Goal: Information Seeking & Learning: Learn about a topic

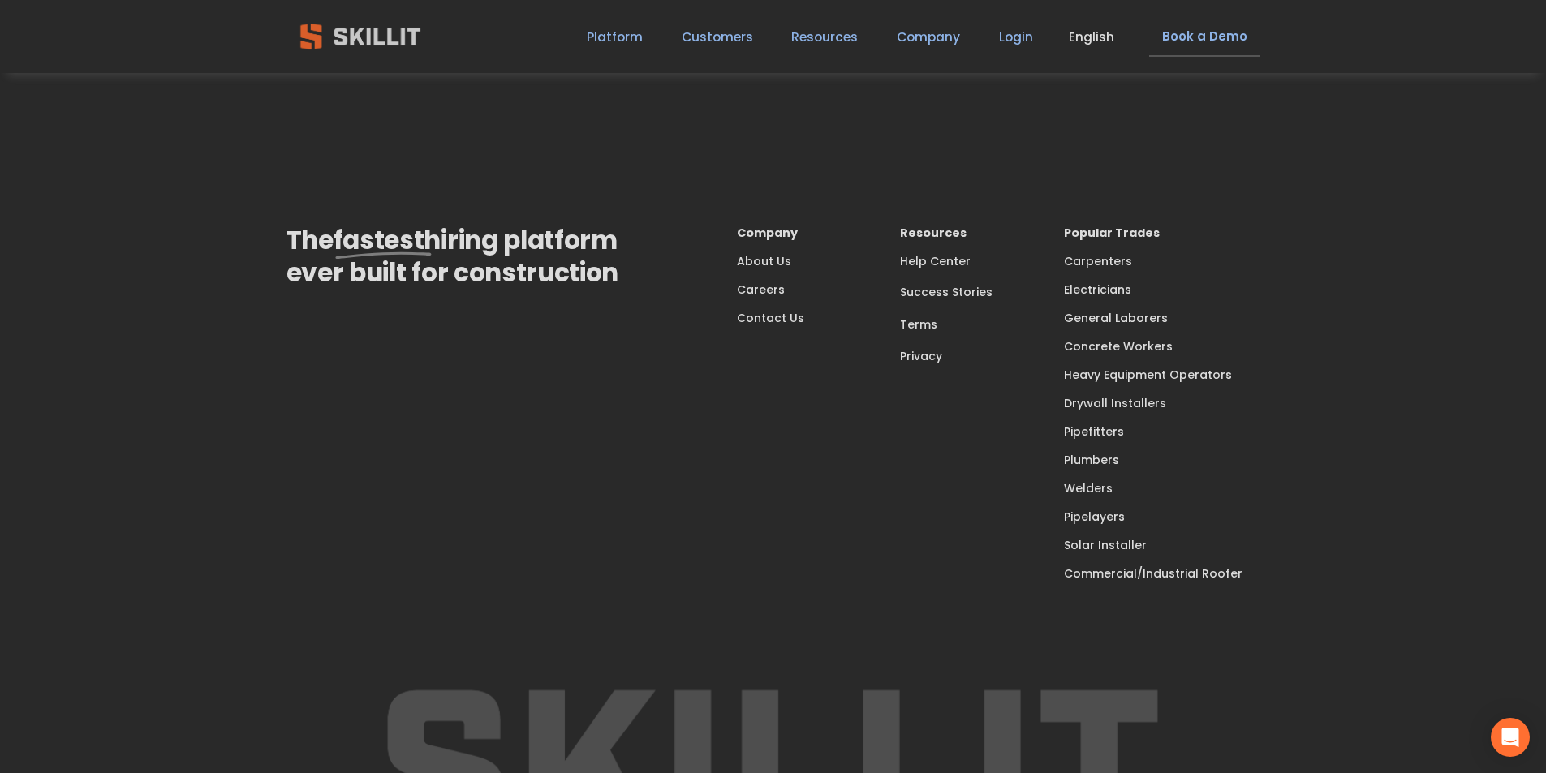
scroll to position [5286, 0]
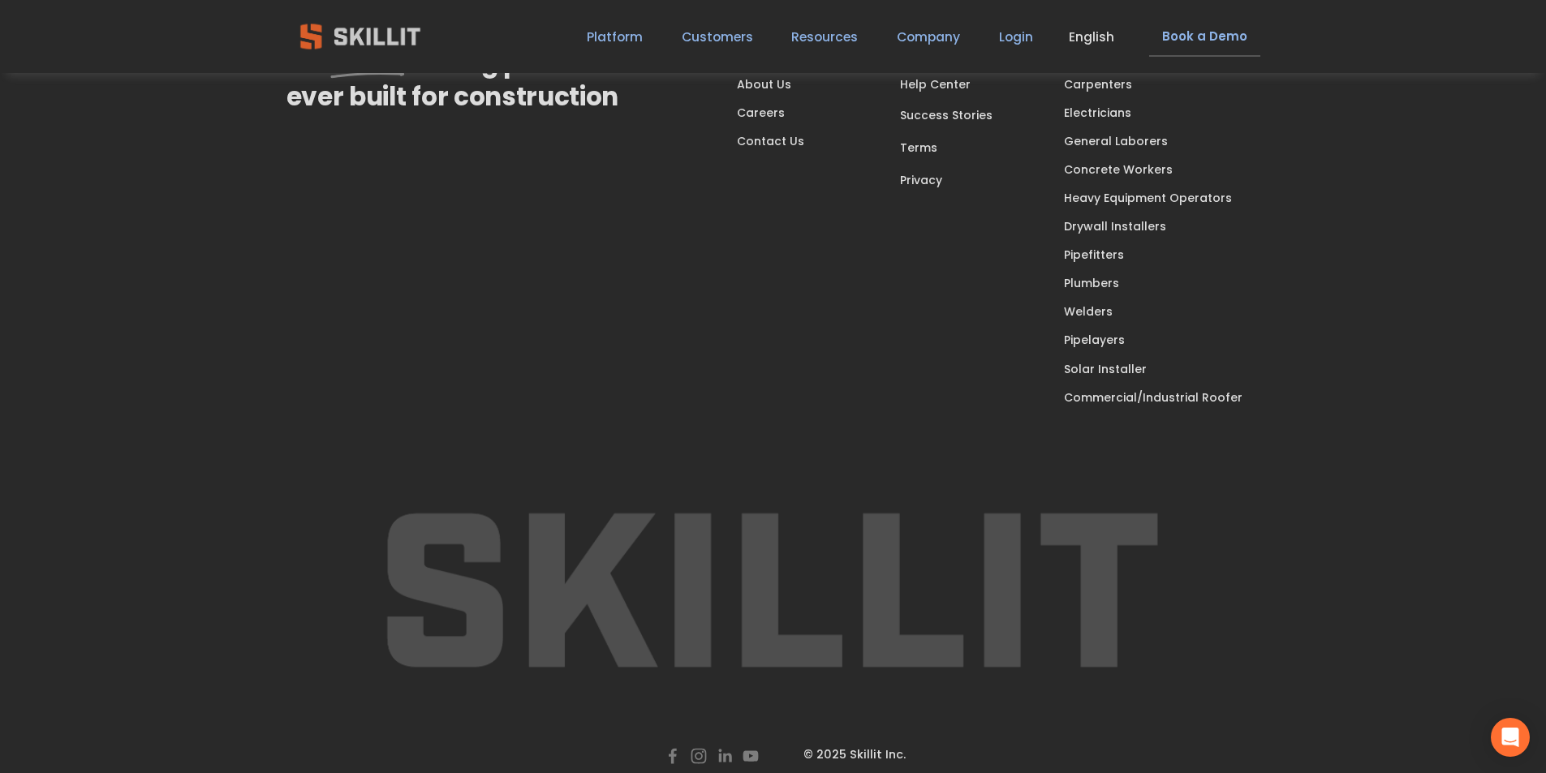
scroll to position [5770, 0]
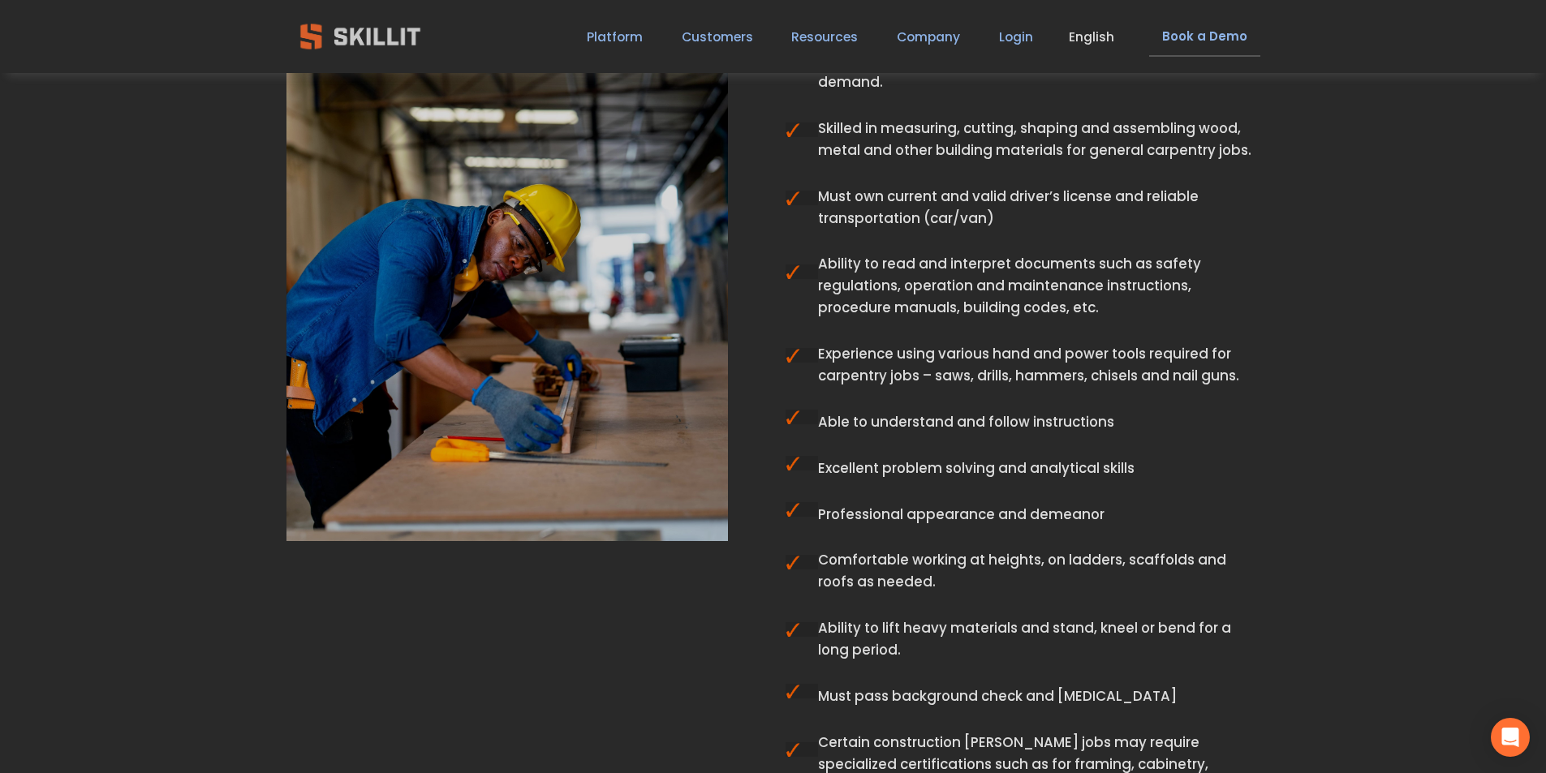
click at [824, 252] on ul "Understanding of basic carpentry techniques: woodwork, framing, finishing, floo…" at bounding box center [1039, 413] width 442 height 906
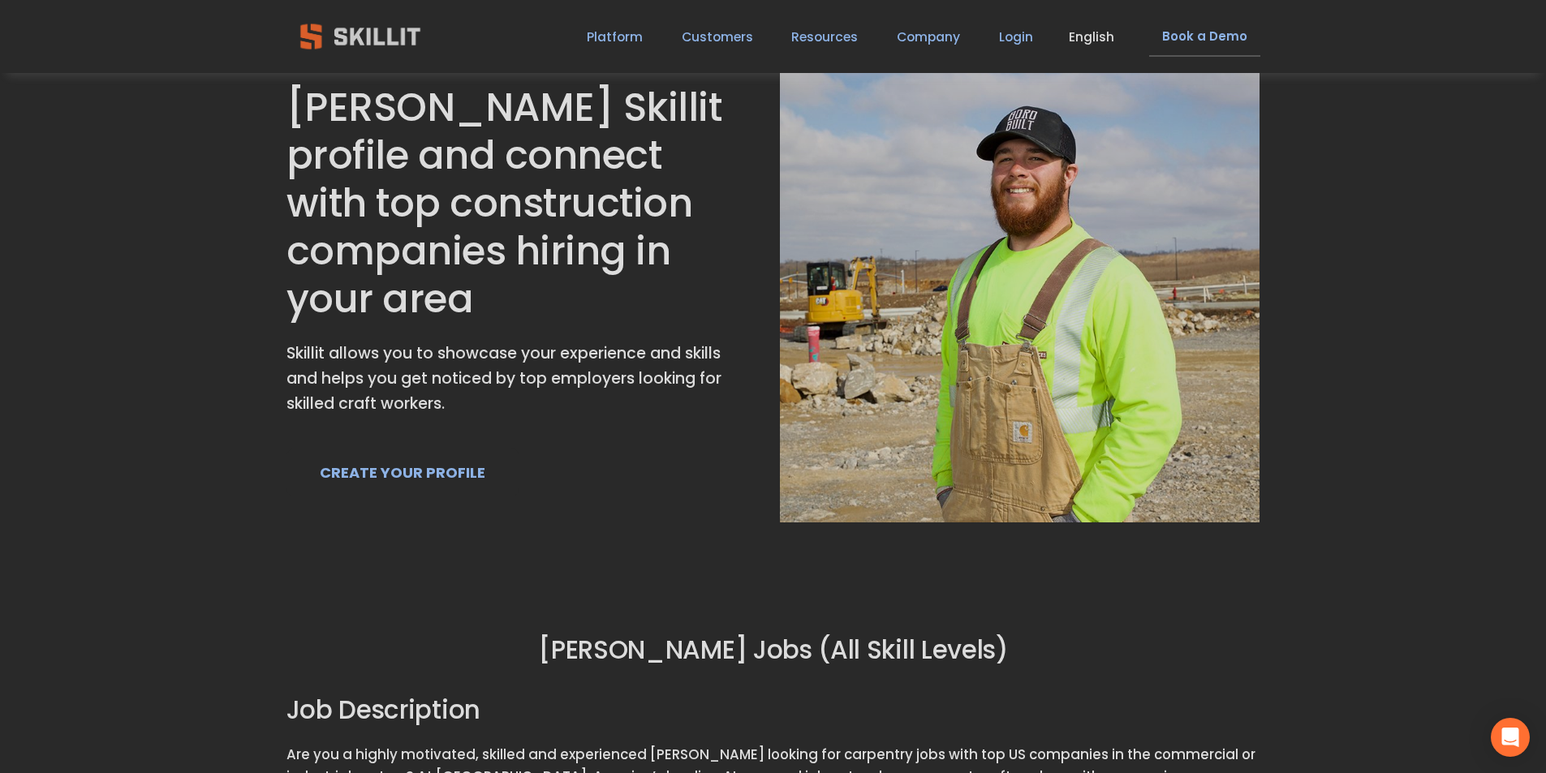
scroll to position [0, 0]
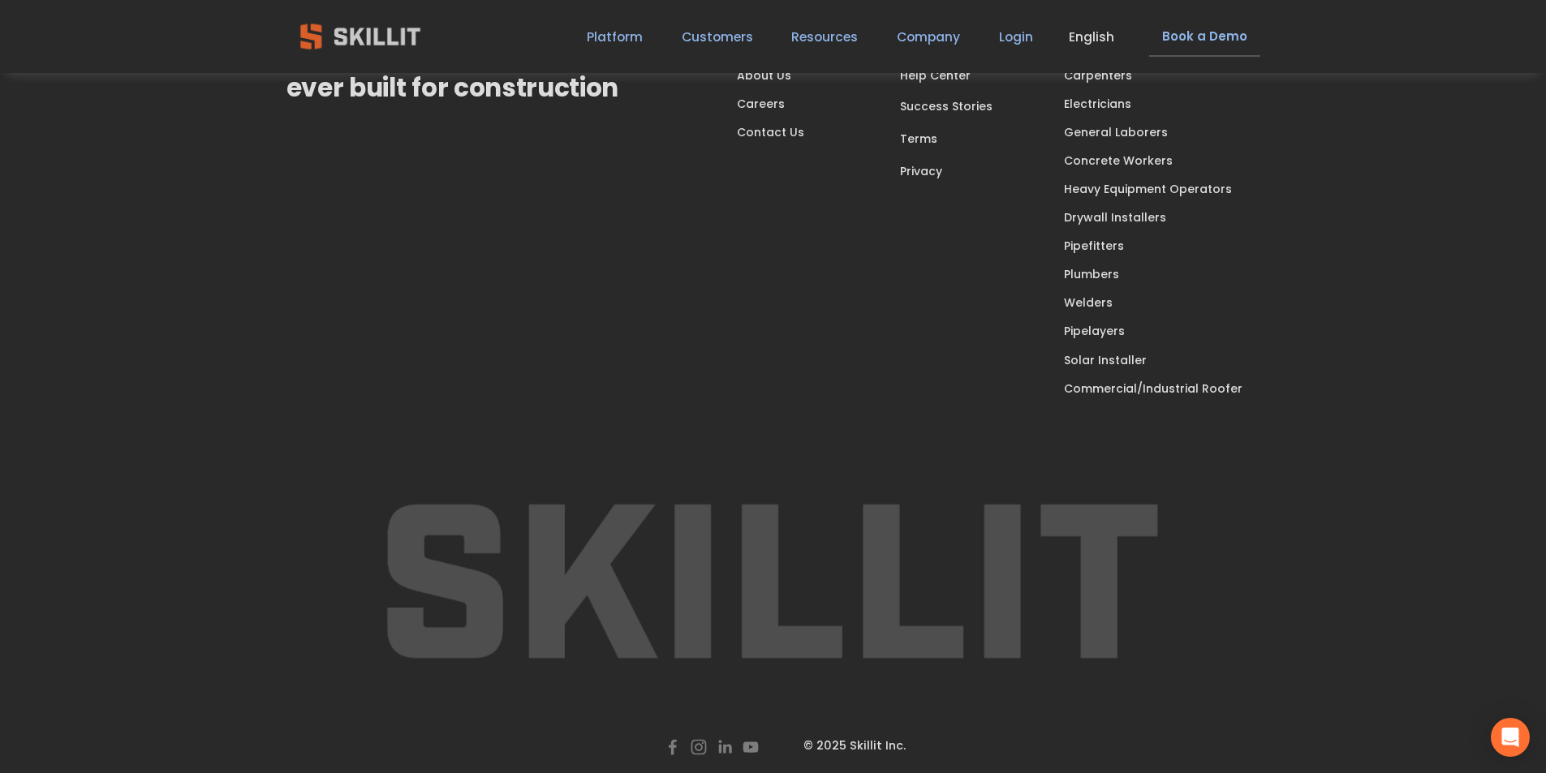
scroll to position [5770, 0]
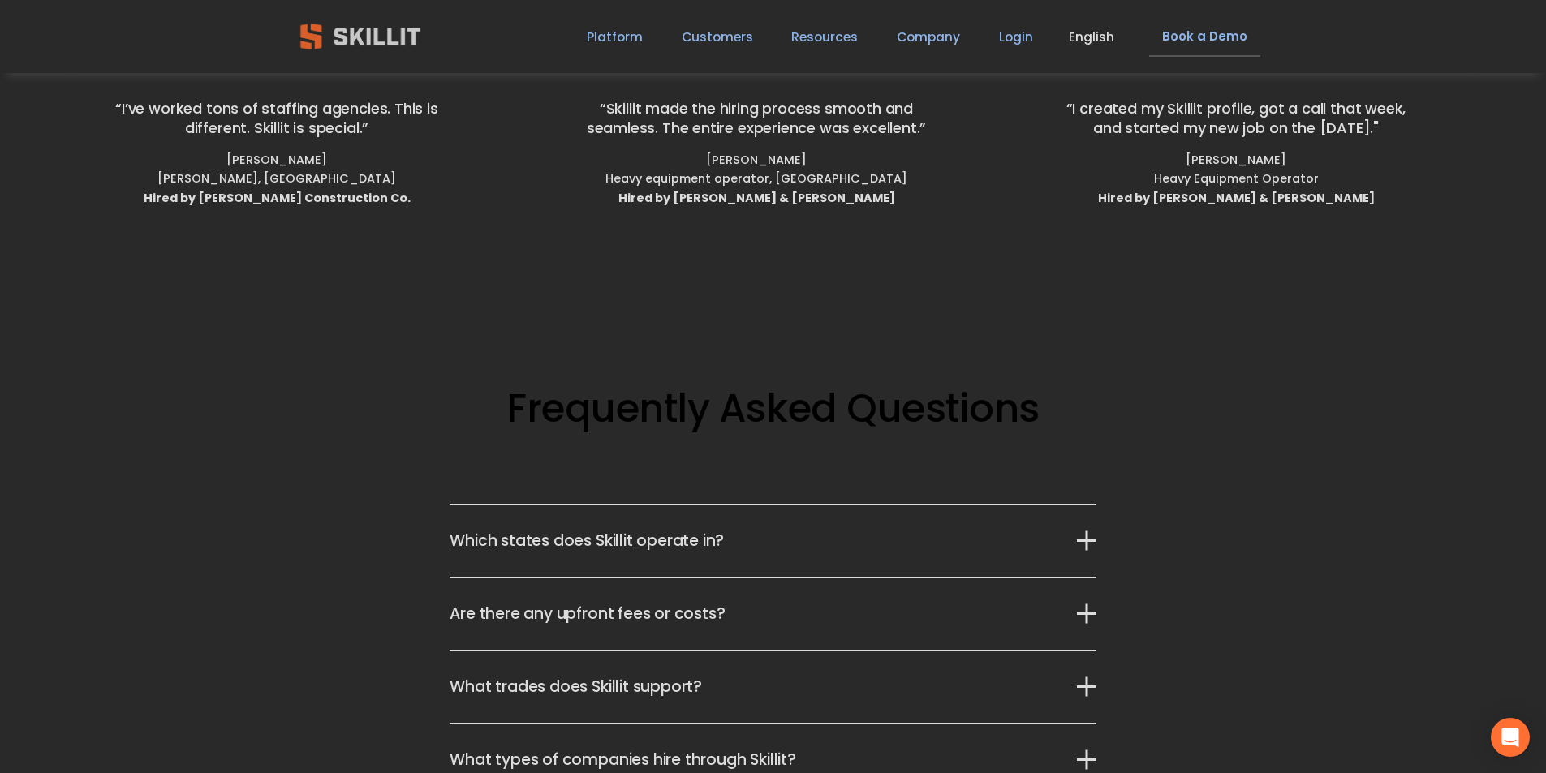
scroll to position [3582, 0]
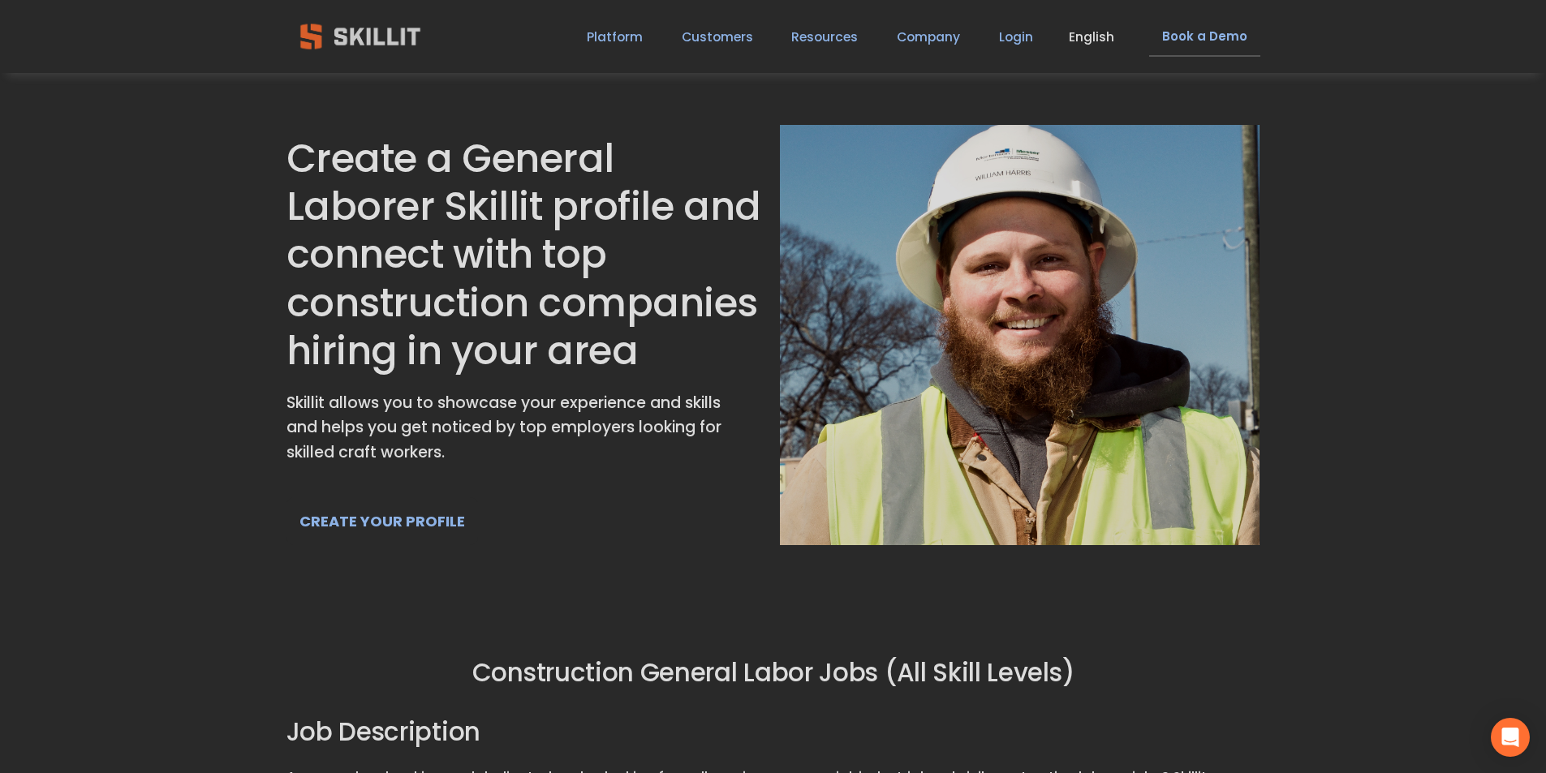
click at [623, 218] on h1 "Create a General Laborer Skillit profile and connect with top construction comp…" at bounding box center [527, 255] width 480 height 240
drag, startPoint x: 497, startPoint y: 403, endPoint x: 539, endPoint y: 395, distance: 43.0
click at [504, 397] on p "Skillit allows you to showcase your experience and skills and helps you get not…" at bounding box center [506, 428] width 439 height 75
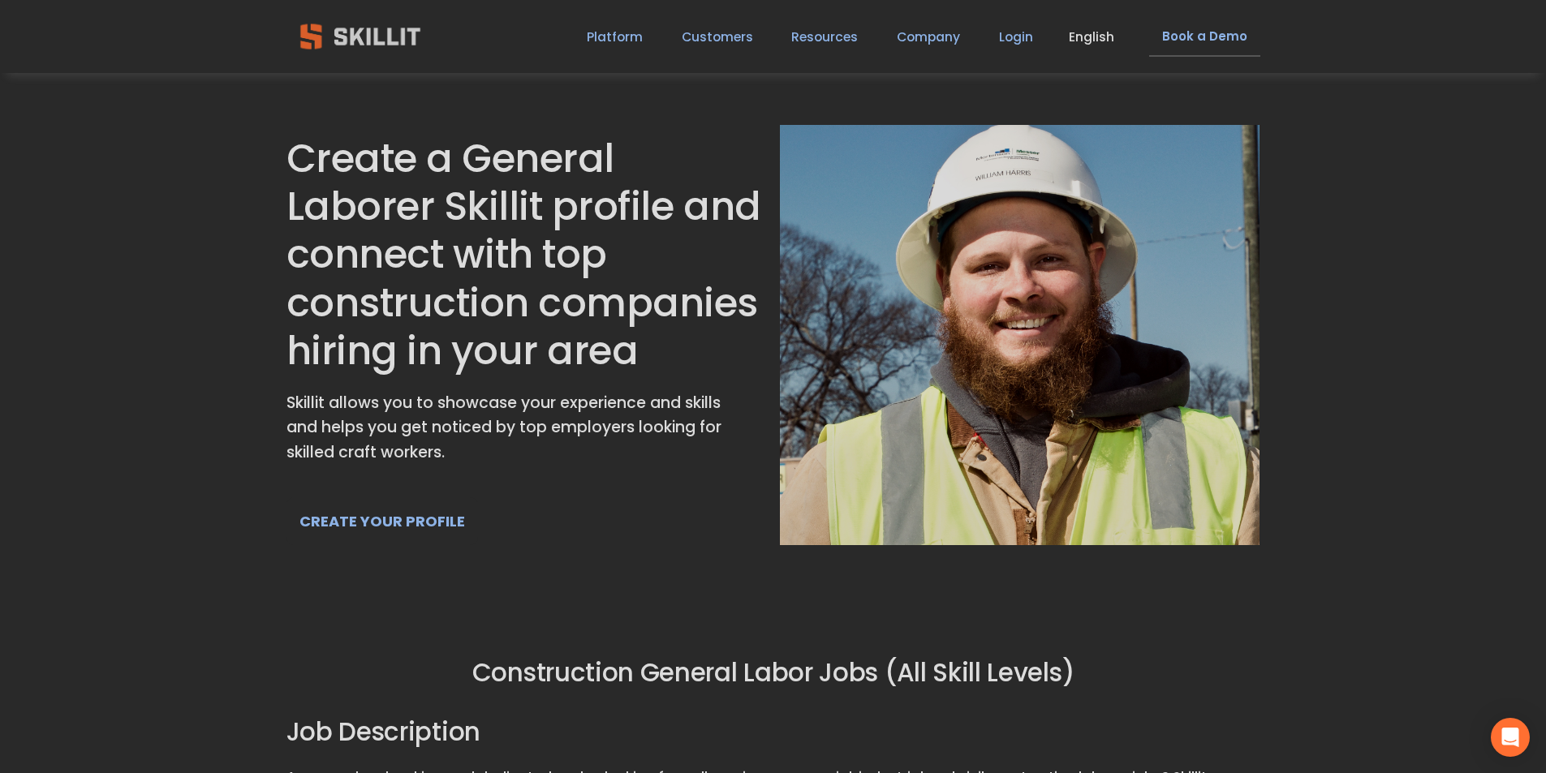
click at [570, 440] on p "Skillit allows you to showcase your experience and skills and helps you get not…" at bounding box center [506, 428] width 439 height 75
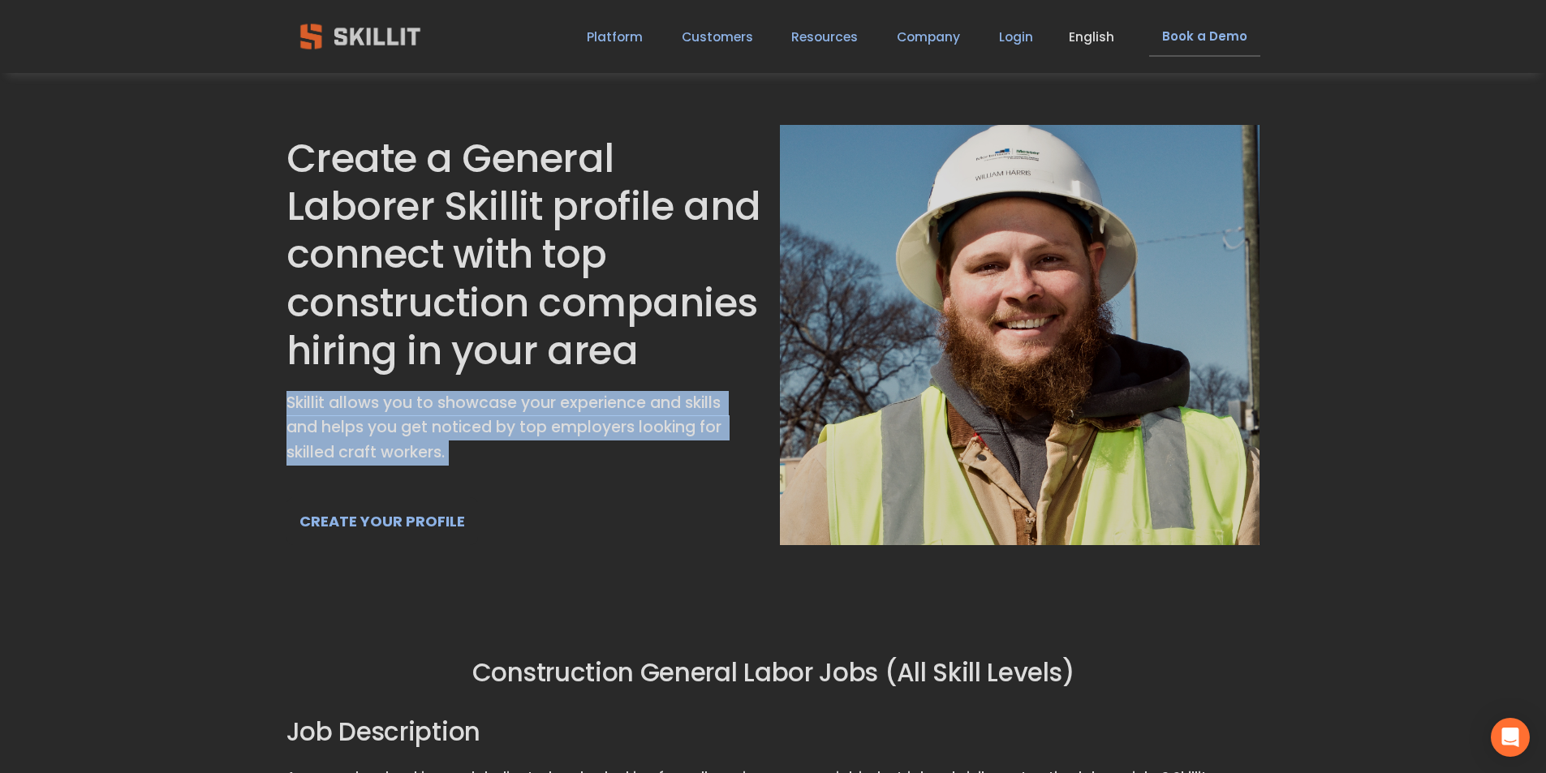
click at [570, 440] on p "Skillit allows you to showcase your experience and skills and helps you get not…" at bounding box center [506, 428] width 439 height 75
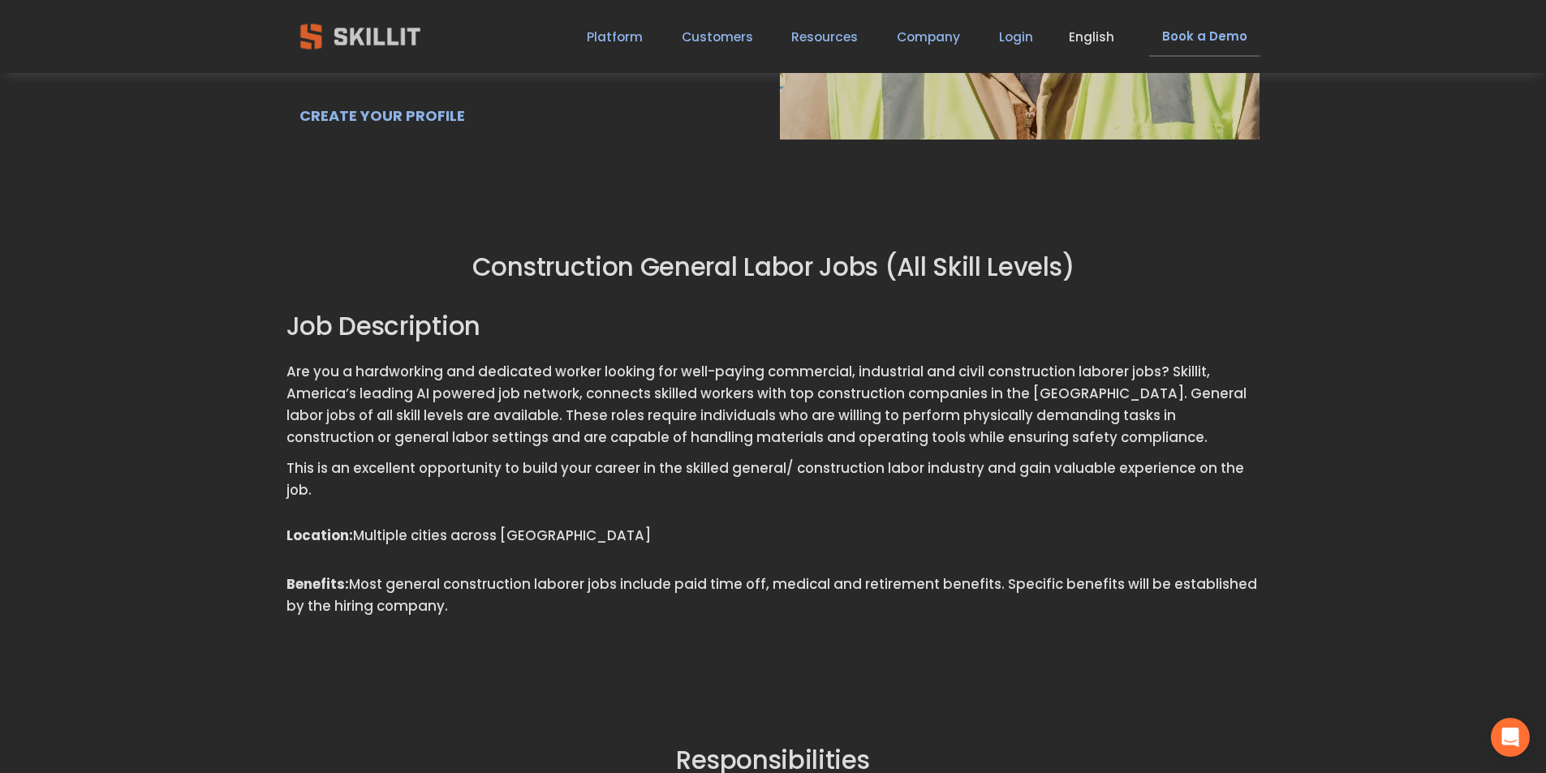
click at [598, 413] on p "Are you a hardworking and dedicated worker looking for well-paying commercial, …" at bounding box center [774, 405] width 974 height 88
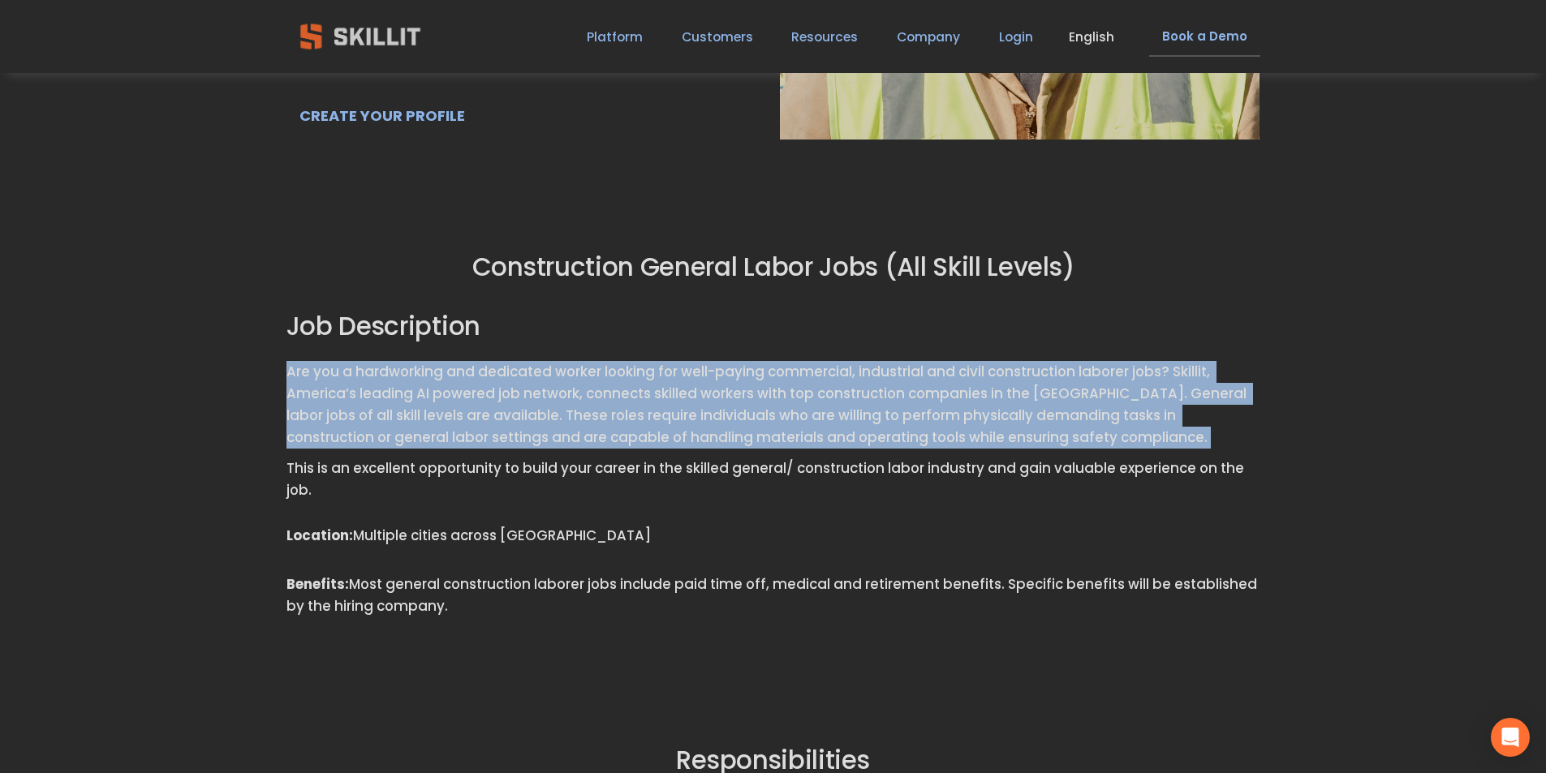
click at [598, 413] on p "Are you a hardworking and dedicated worker looking for well-paying commercial, …" at bounding box center [774, 405] width 974 height 88
drag, startPoint x: 447, startPoint y: 125, endPoint x: 360, endPoint y: 135, distance: 87.4
click at [360, 135] on link "CREATE YOUR PROFILE" at bounding box center [383, 116] width 192 height 48
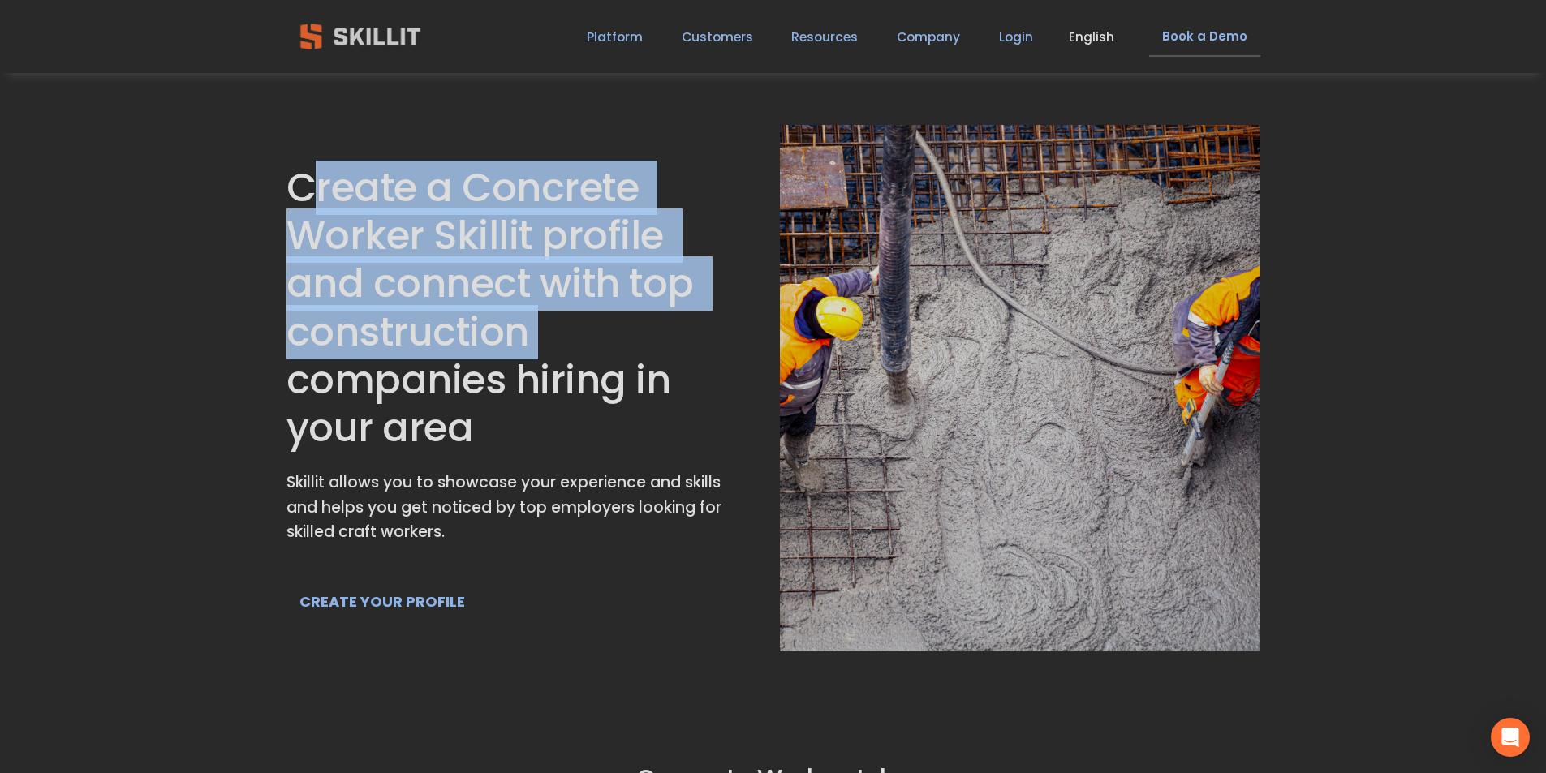
drag, startPoint x: 315, startPoint y: 176, endPoint x: 594, endPoint y: 335, distance: 321.3
click at [594, 335] on h1 "Create a Concrete Worker Skillit profile and connect with top construction comp…" at bounding box center [506, 308] width 439 height 288
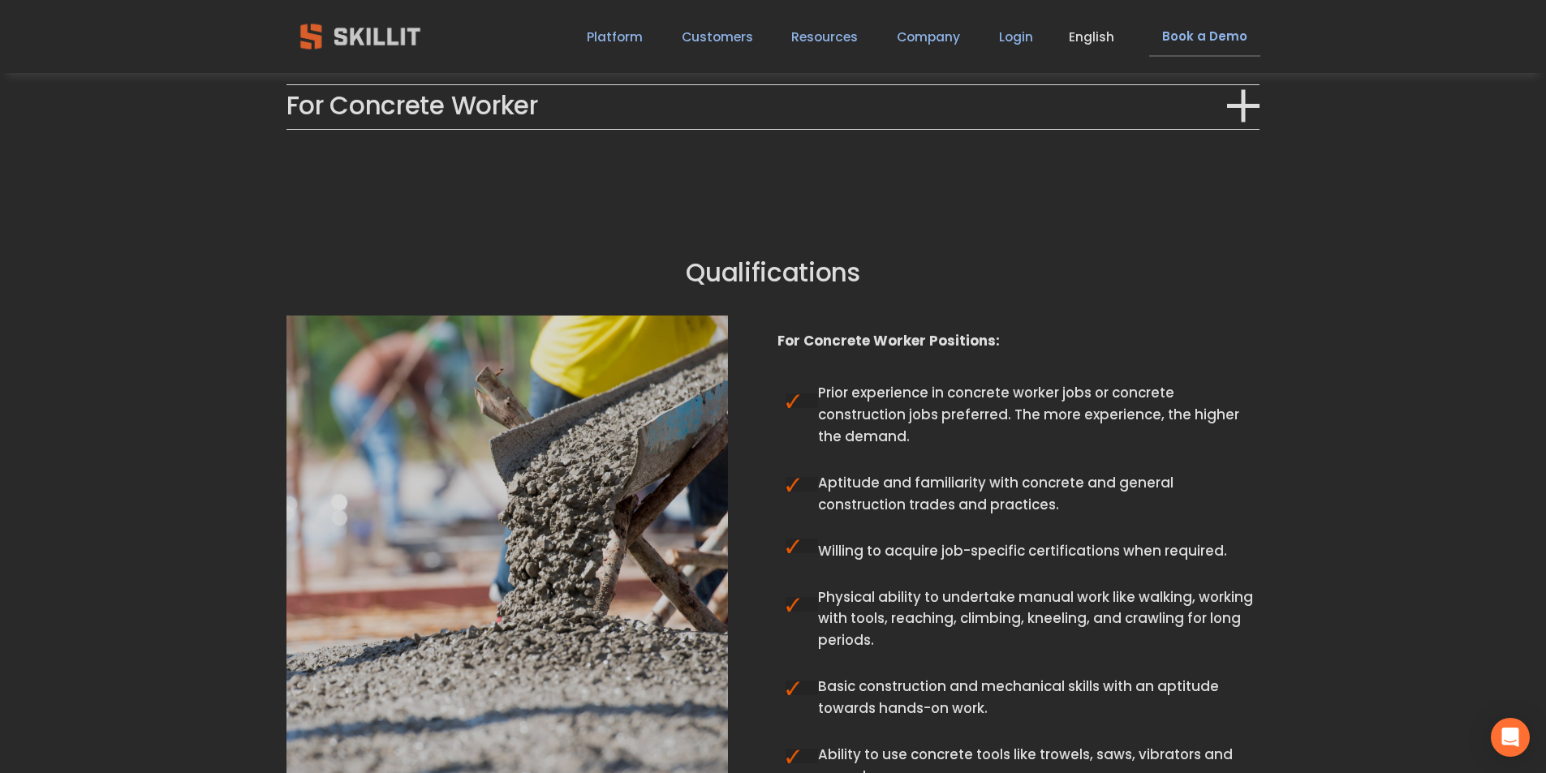
scroll to position [1380, 0]
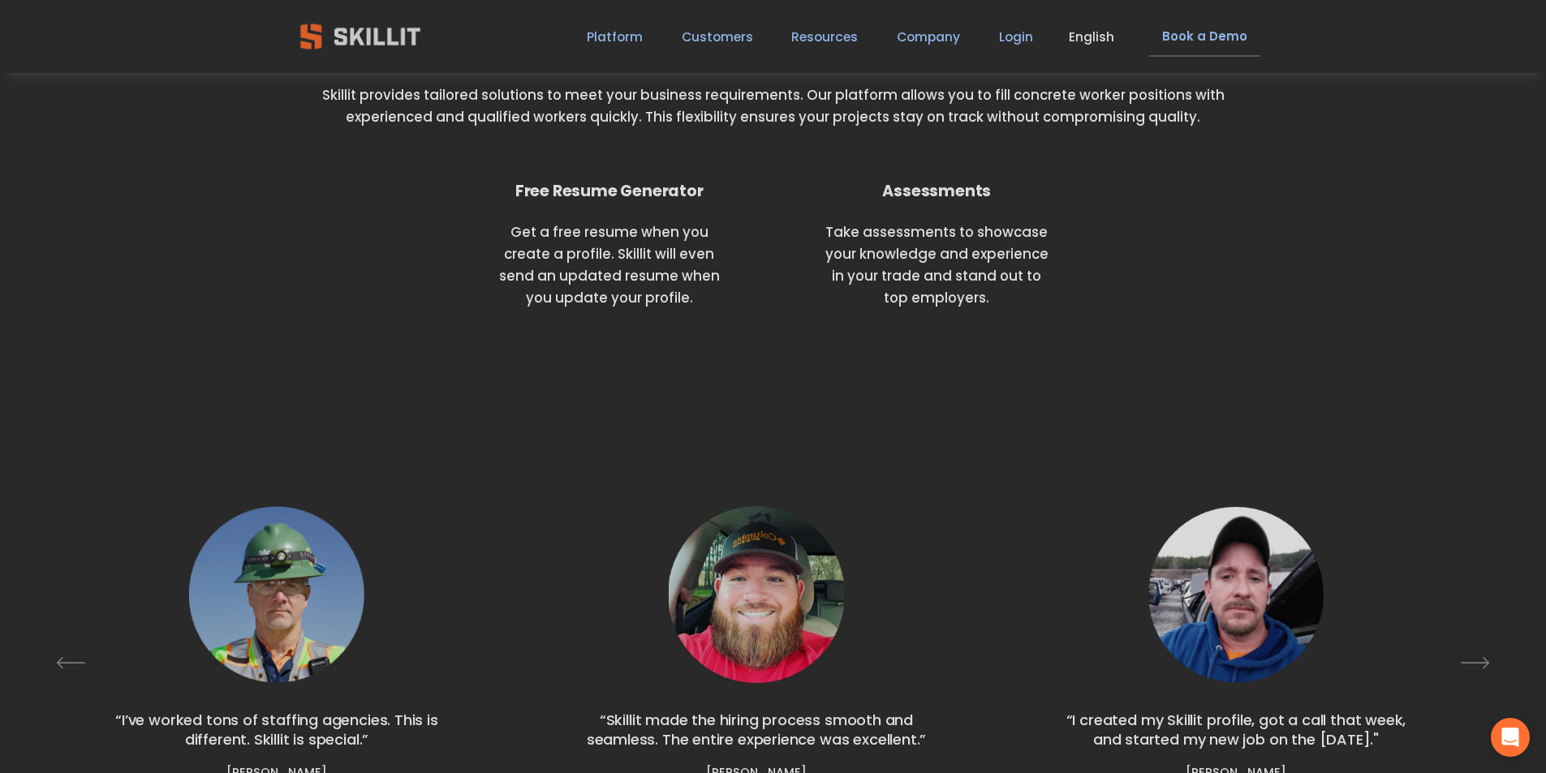
scroll to position [3652, 0]
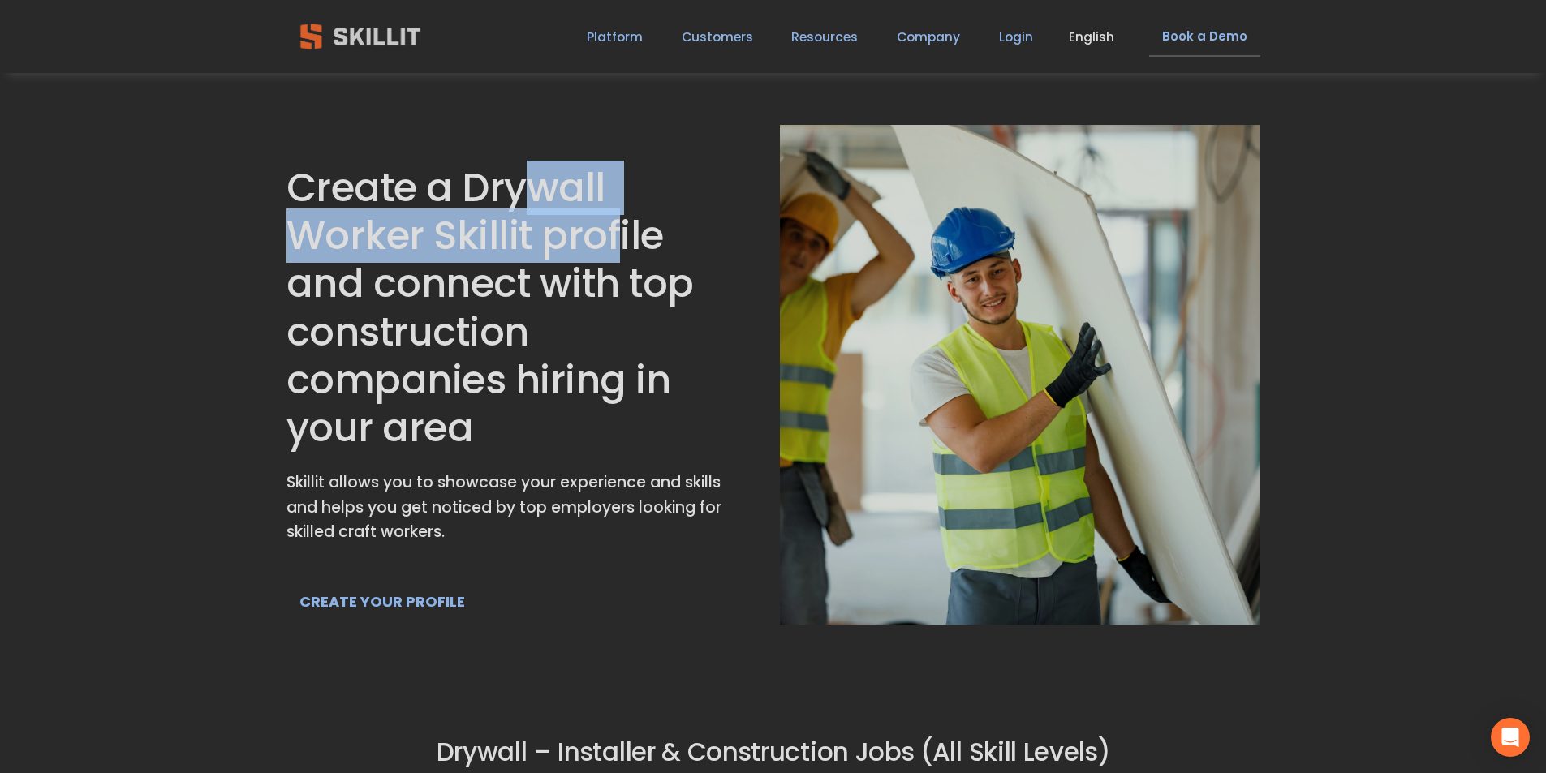
drag, startPoint x: 515, startPoint y: 189, endPoint x: 618, endPoint y: 213, distance: 105.7
click at [618, 213] on h1 "Create a Drywall Worker Skillit profile and connect with top construction compa…" at bounding box center [506, 308] width 439 height 288
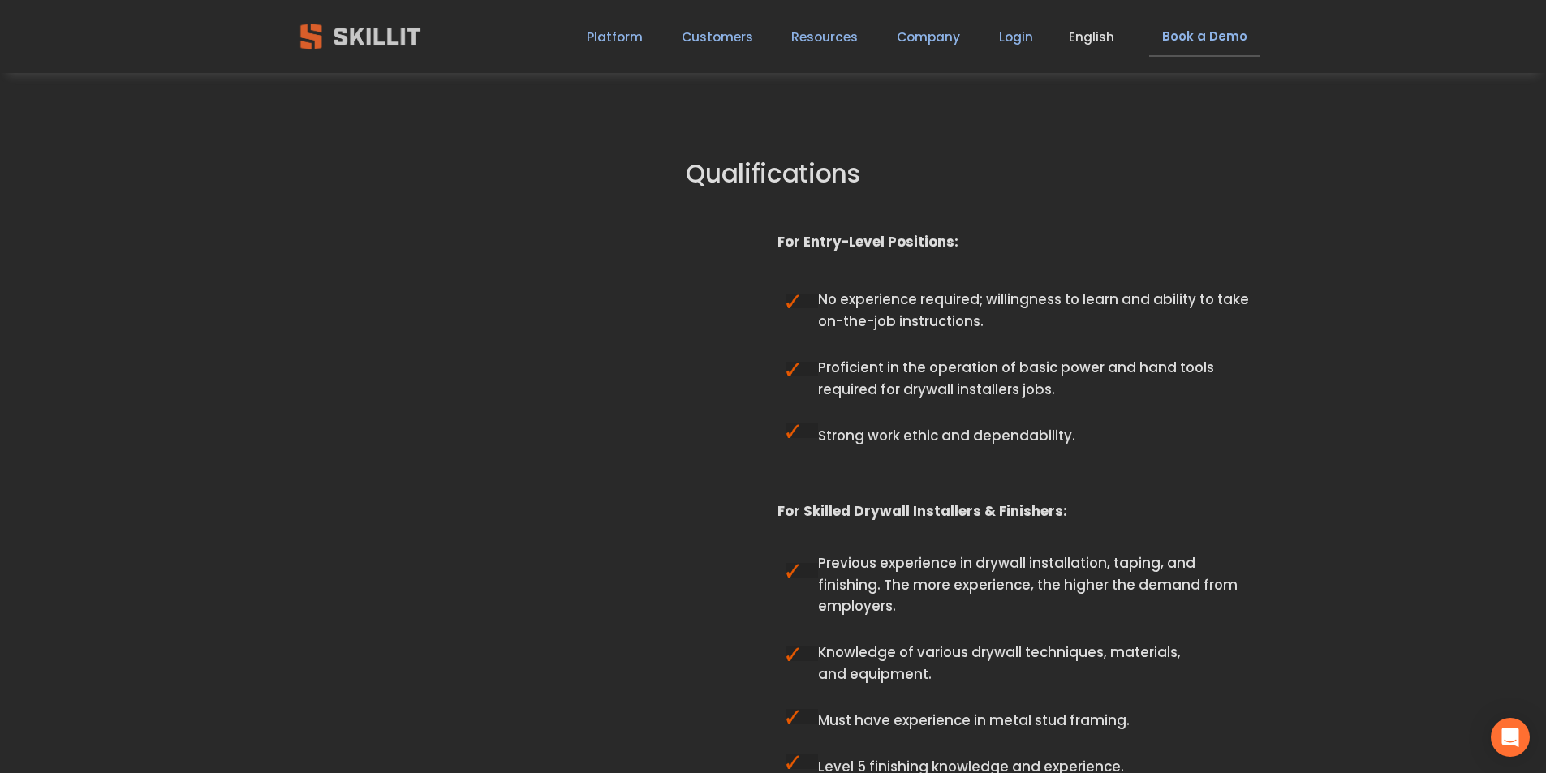
scroll to position [1017, 0]
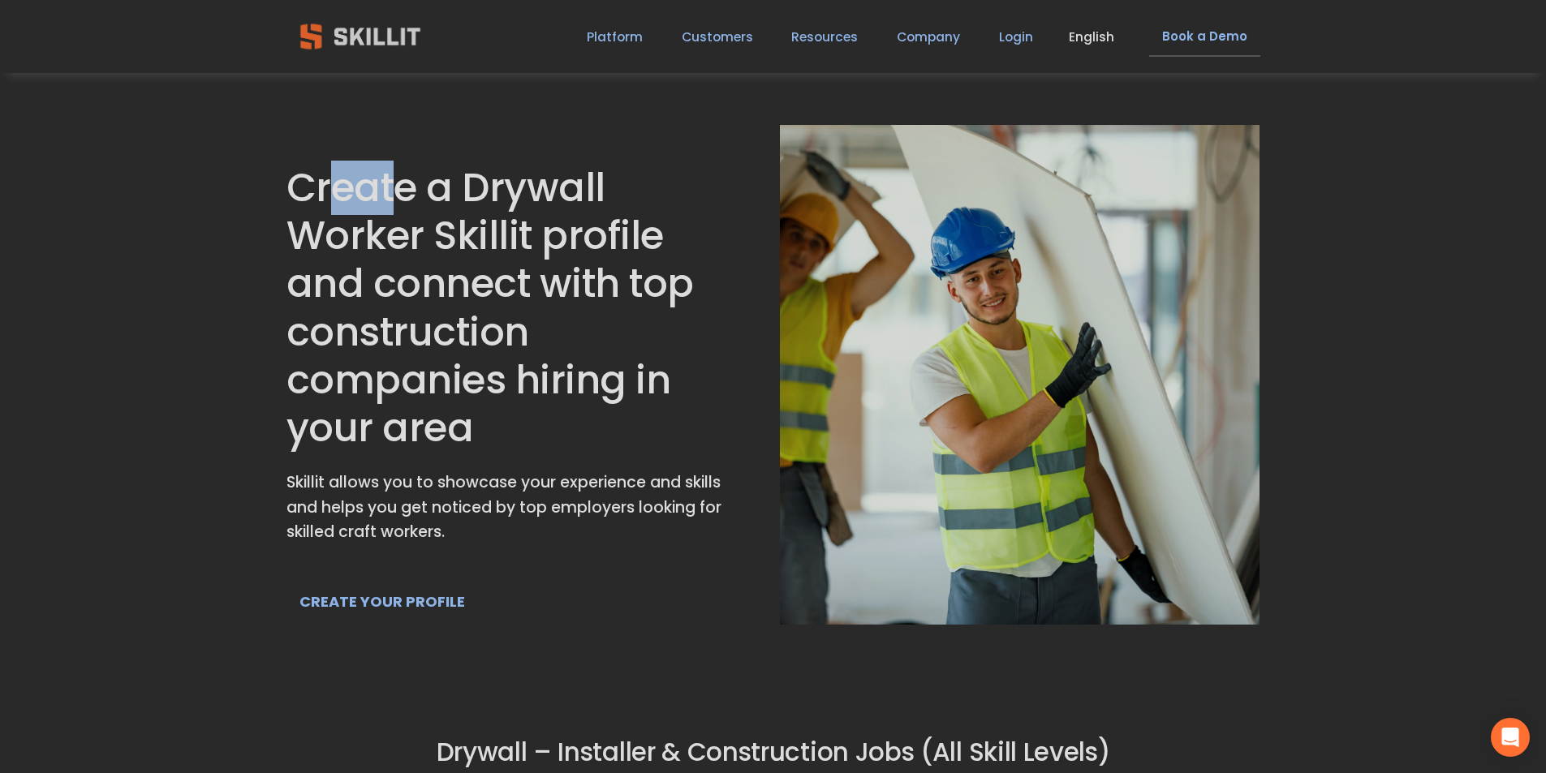
drag, startPoint x: 326, startPoint y: 188, endPoint x: 393, endPoint y: 192, distance: 66.7
click at [393, 192] on h1 "Create a Drywall Worker Skillit profile and connect with top construction compa…" at bounding box center [506, 308] width 439 height 288
drag, startPoint x: 483, startPoint y: 193, endPoint x: 596, endPoint y: 195, distance: 112.8
click at [596, 195] on h1 "Create a Drywall Worker Skillit profile and connect with top construction compa…" at bounding box center [506, 308] width 439 height 288
drag, startPoint x: 346, startPoint y: 244, endPoint x: 411, endPoint y: 240, distance: 65.1
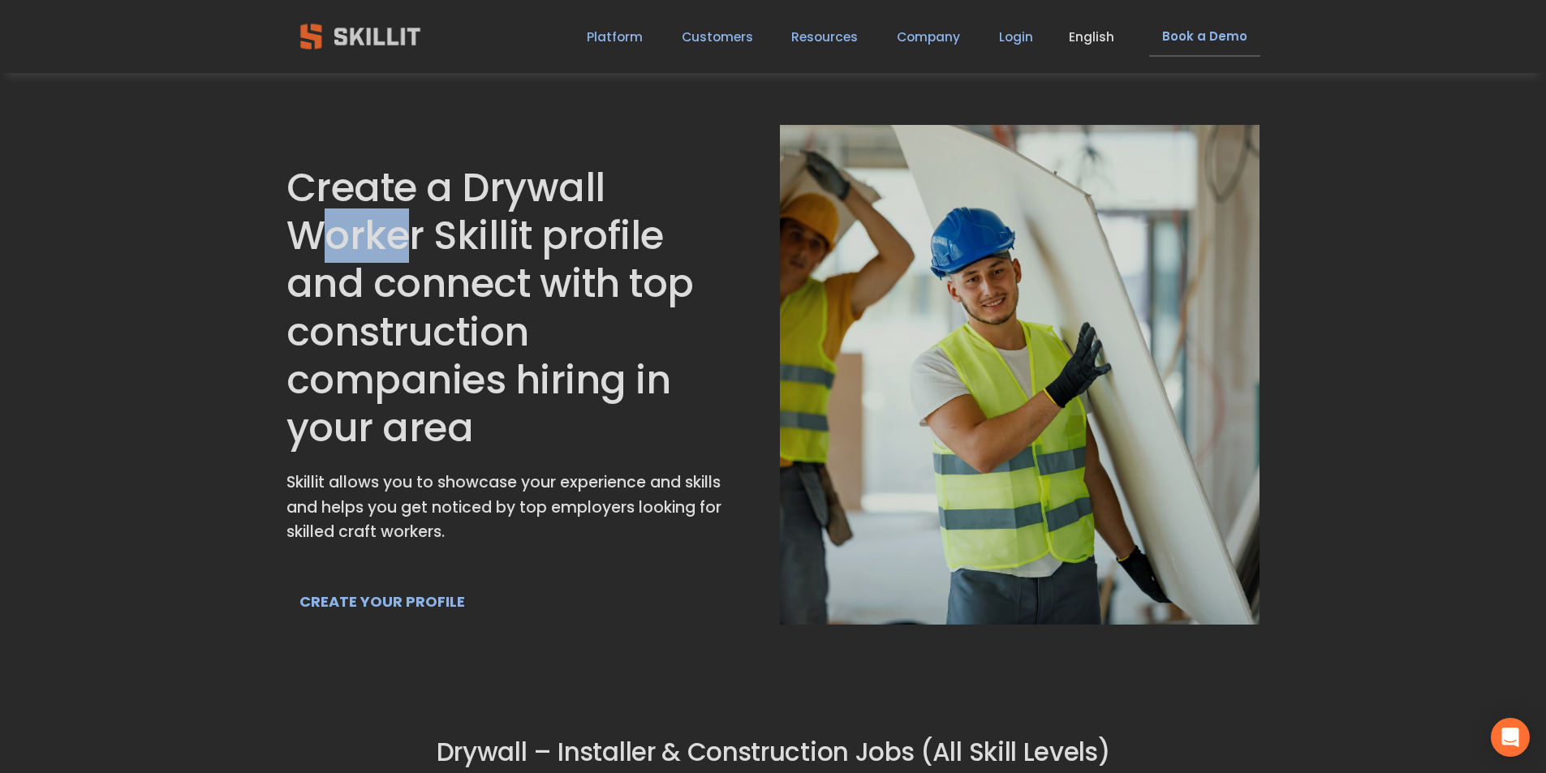
click at [411, 240] on h1 "Create a Drywall Worker Skillit profile and connect with top construction compa…" at bounding box center [506, 308] width 439 height 288
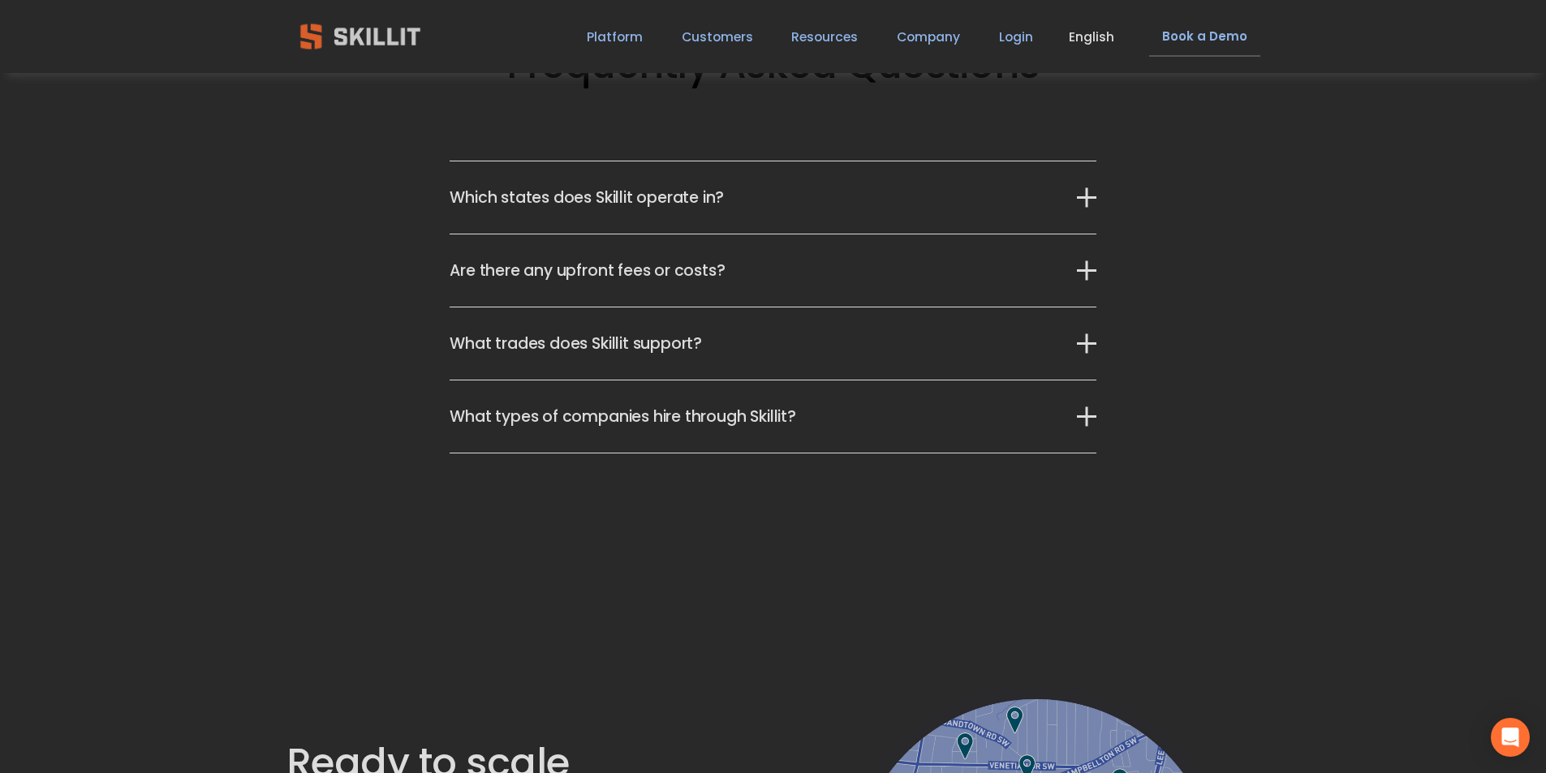
scroll to position [5113, 0]
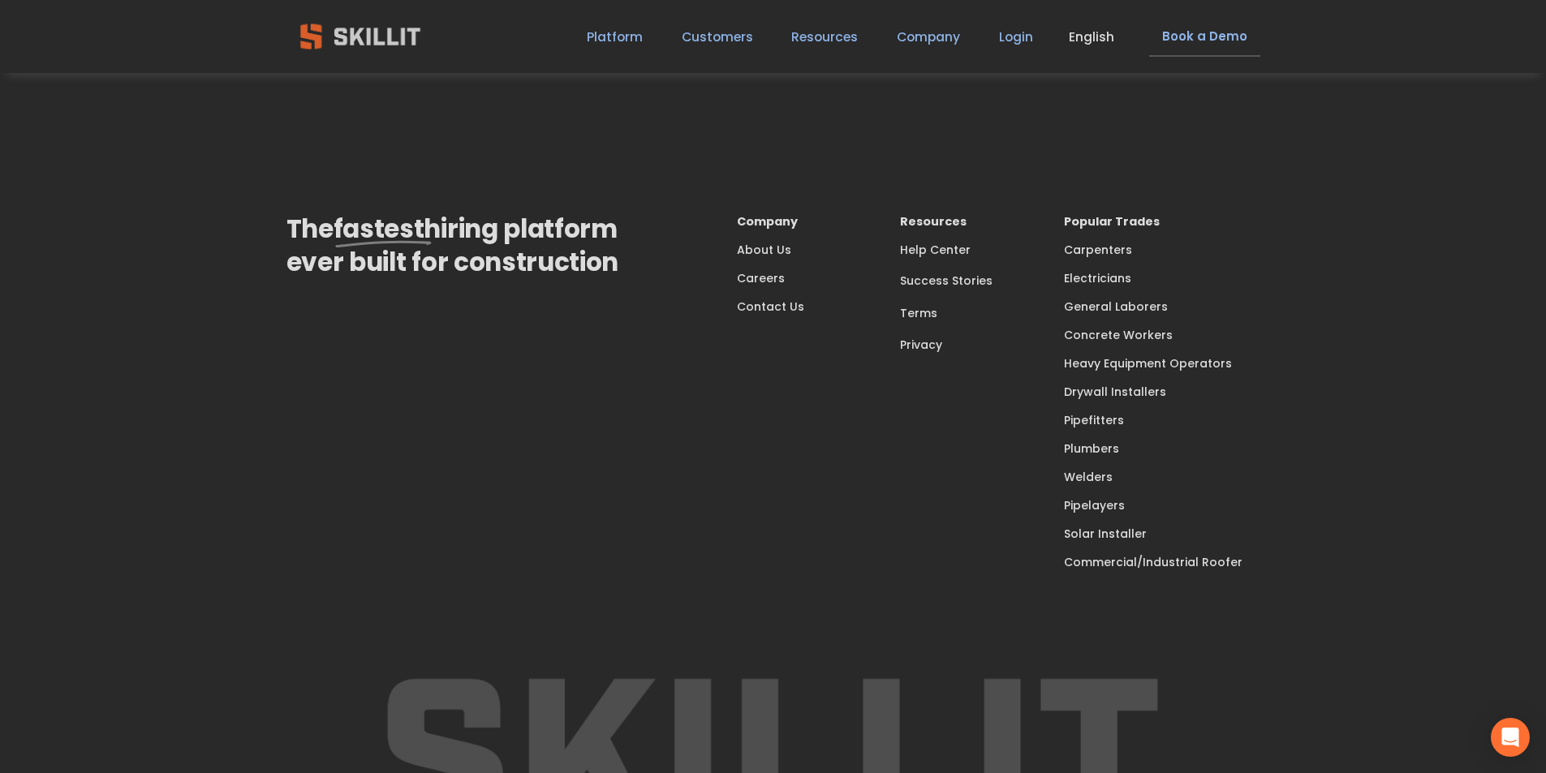
scroll to position [5295, 0]
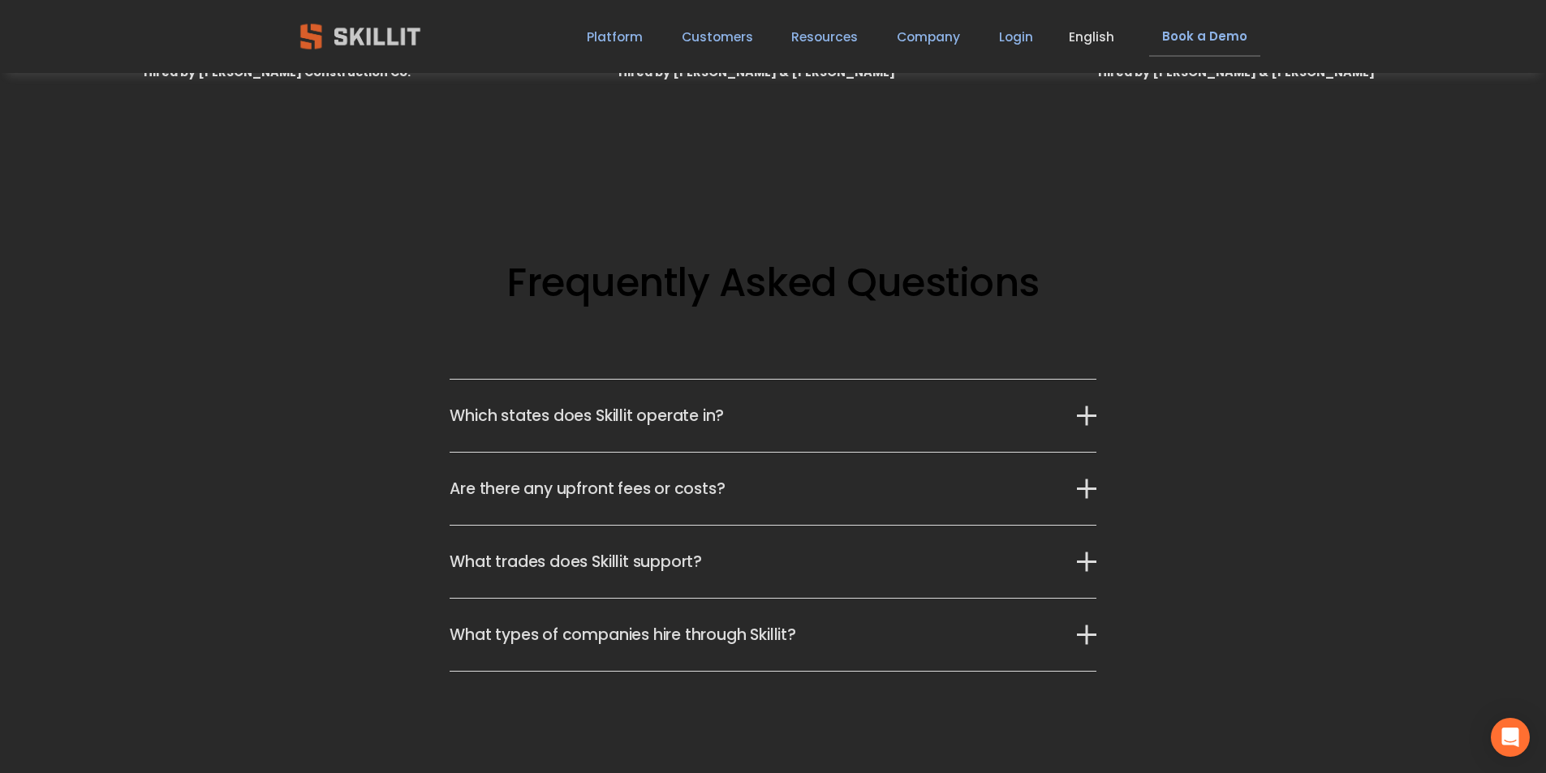
scroll to position [3822, 0]
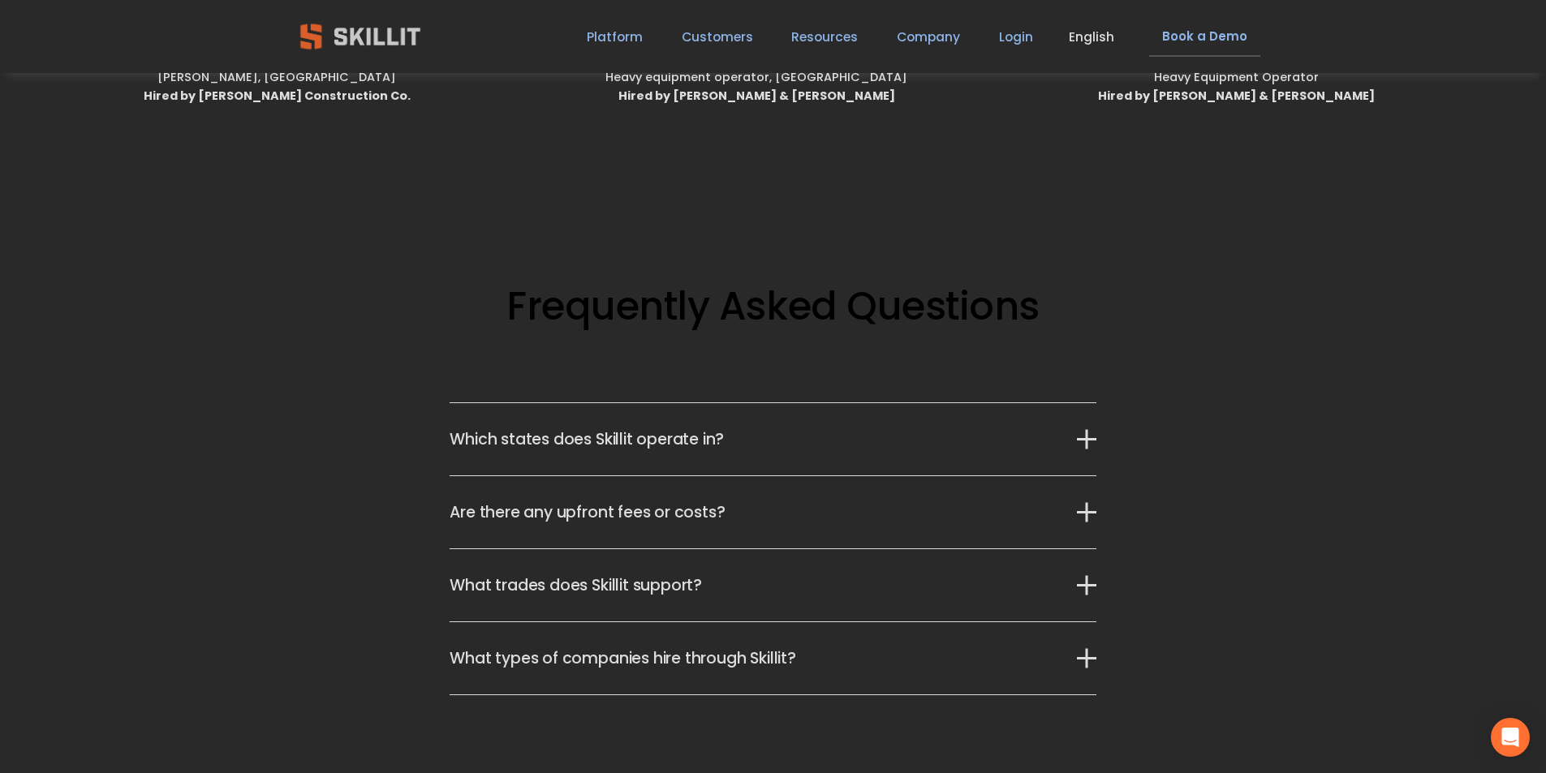
click at [661, 456] on button "Which states does Skillit operate in?" at bounding box center [773, 439] width 646 height 72
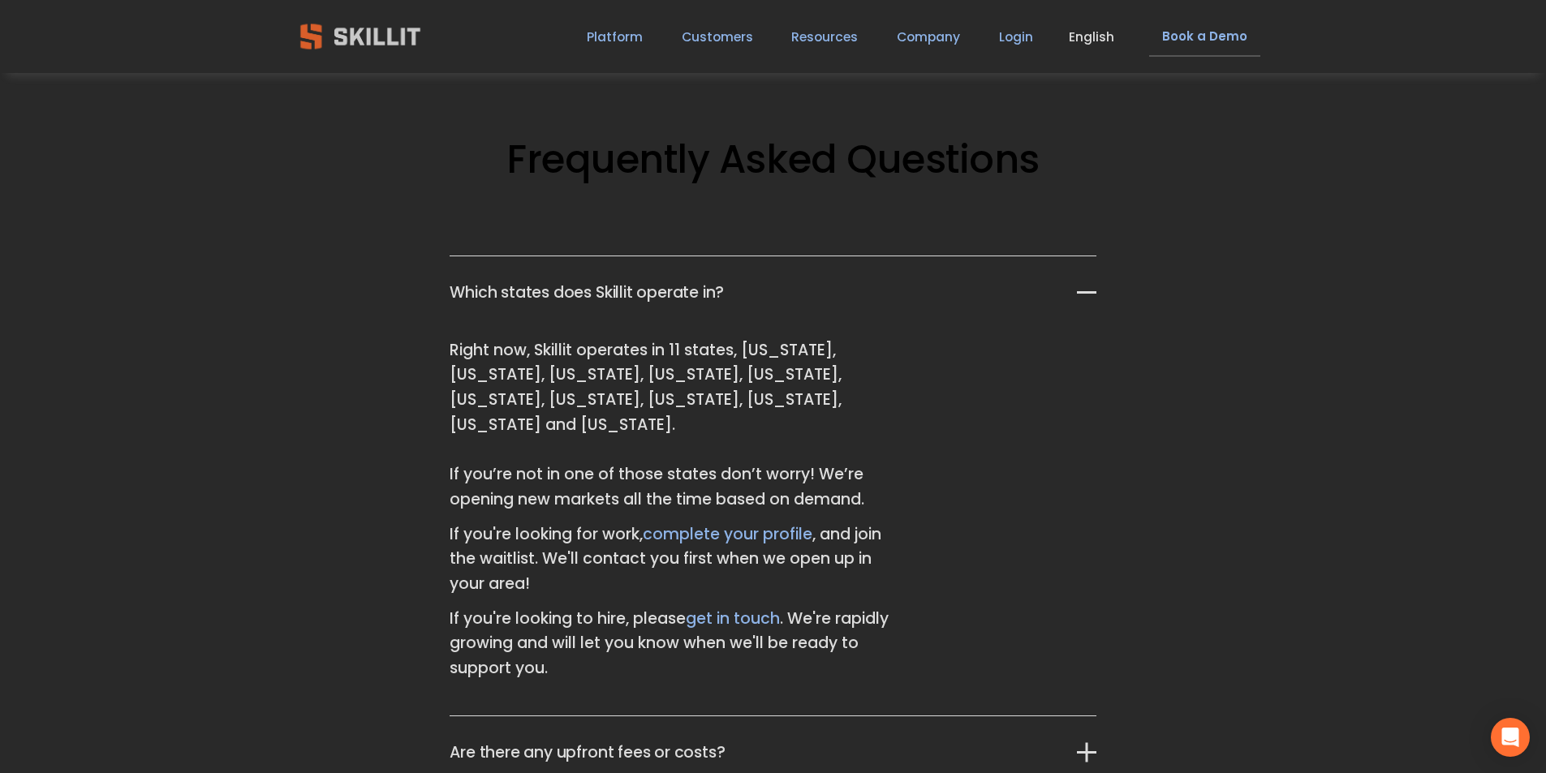
scroll to position [4309, 0]
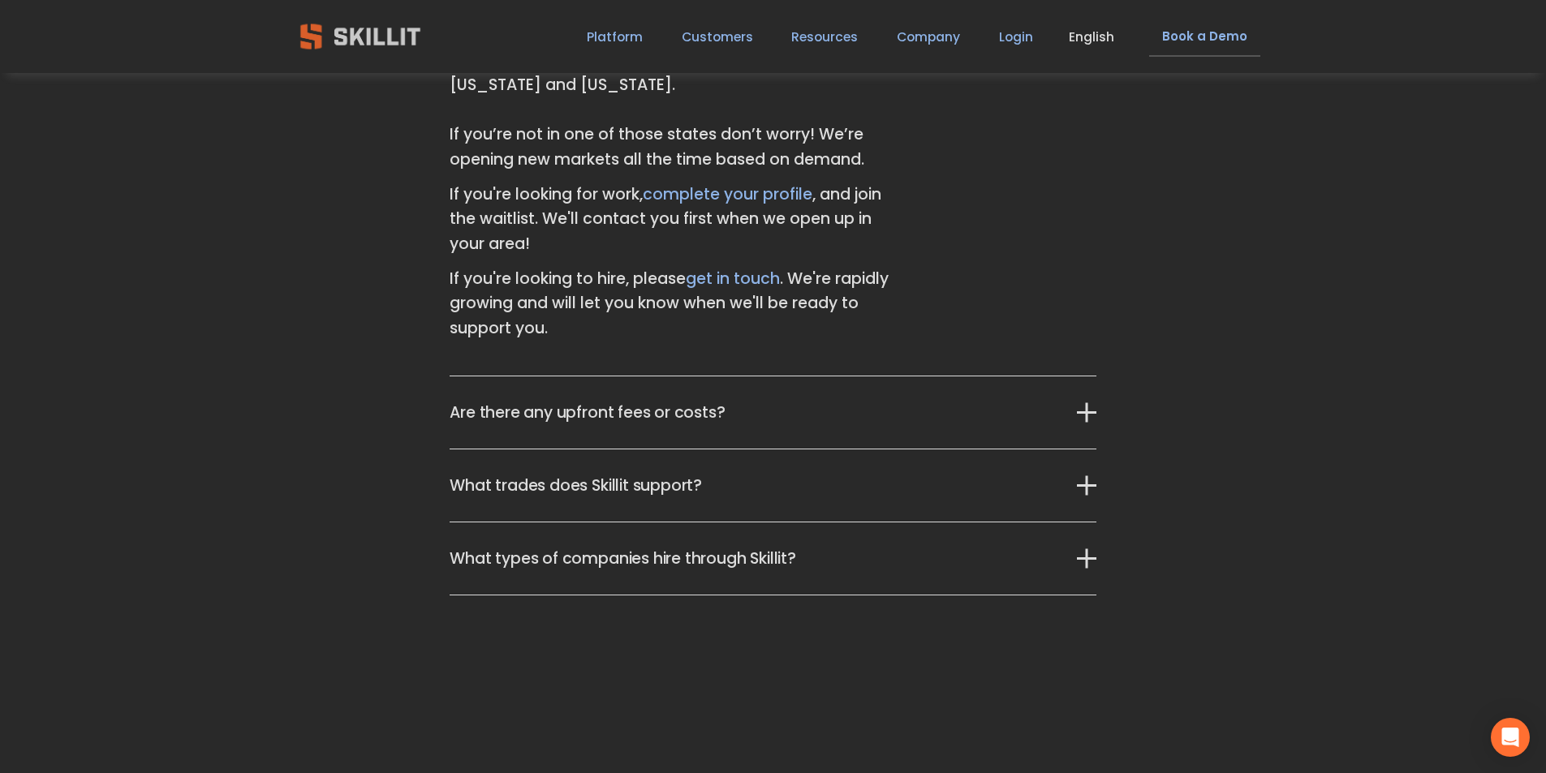
click at [705, 403] on span "Are there any upfront fees or costs?" at bounding box center [763, 413] width 627 height 24
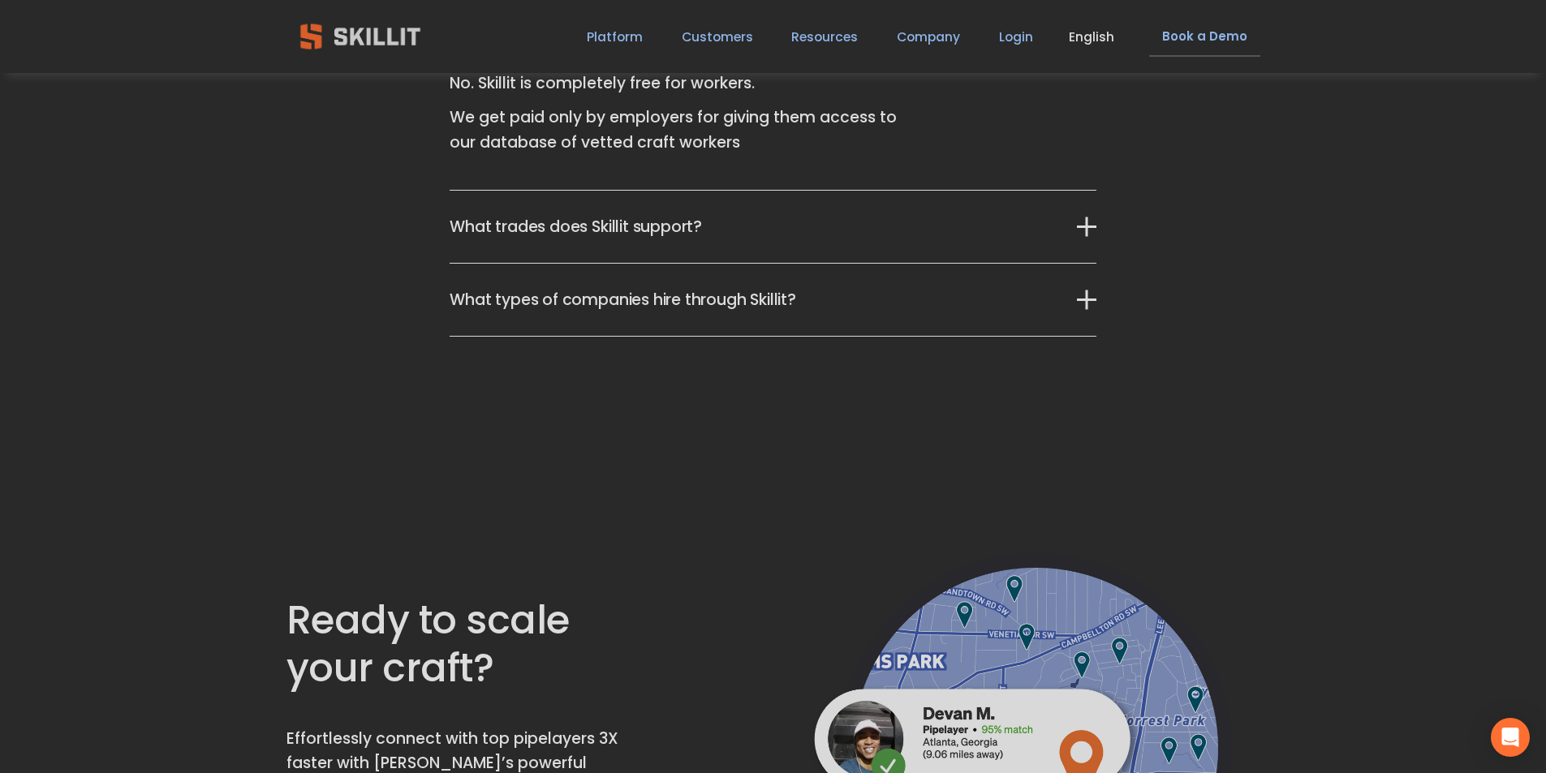
click at [803, 303] on span "What types of companies hire through Skillit?" at bounding box center [763, 300] width 627 height 24
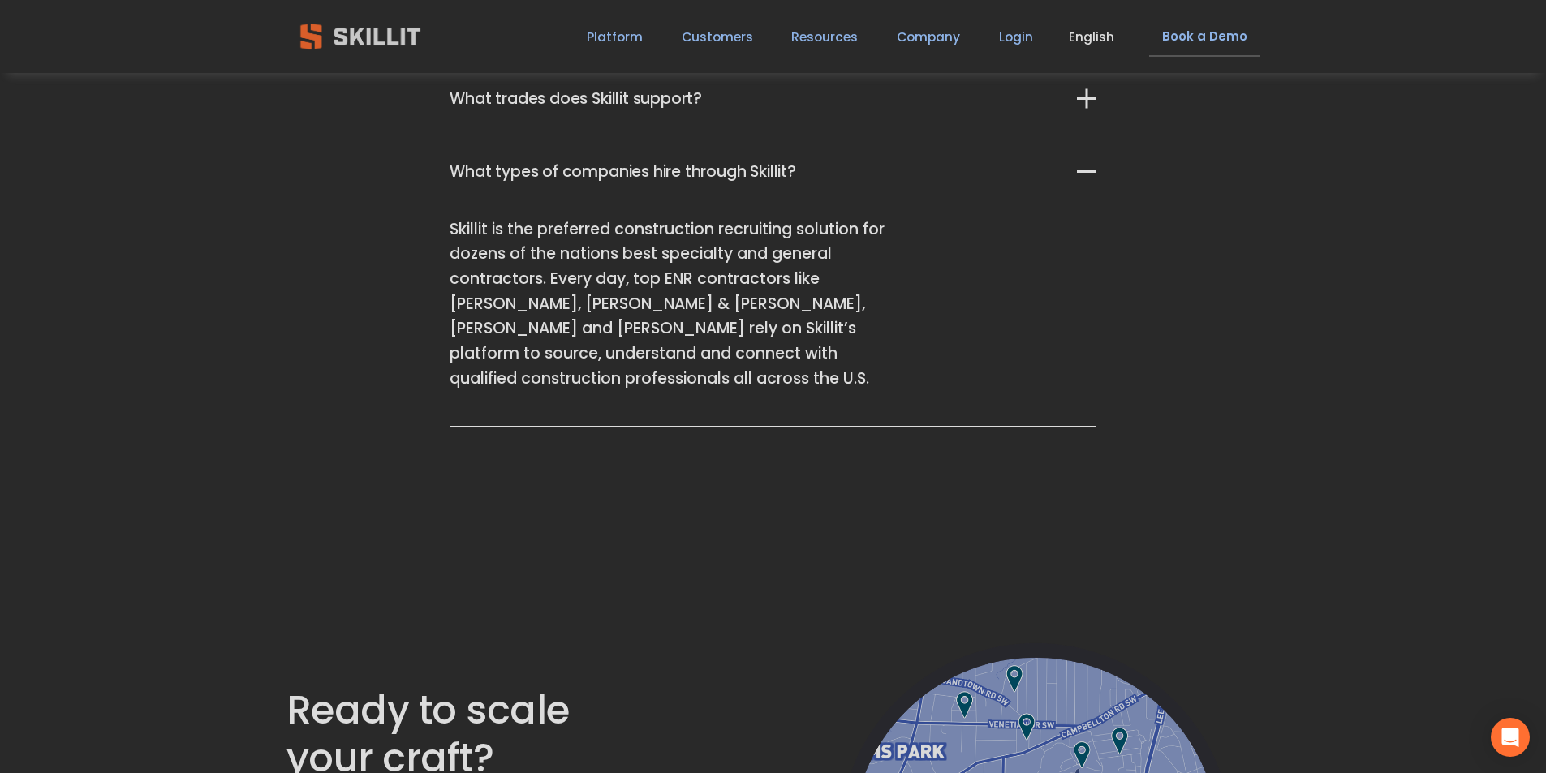
click at [924, 109] on span "What trades does Skillit support?" at bounding box center [763, 99] width 627 height 24
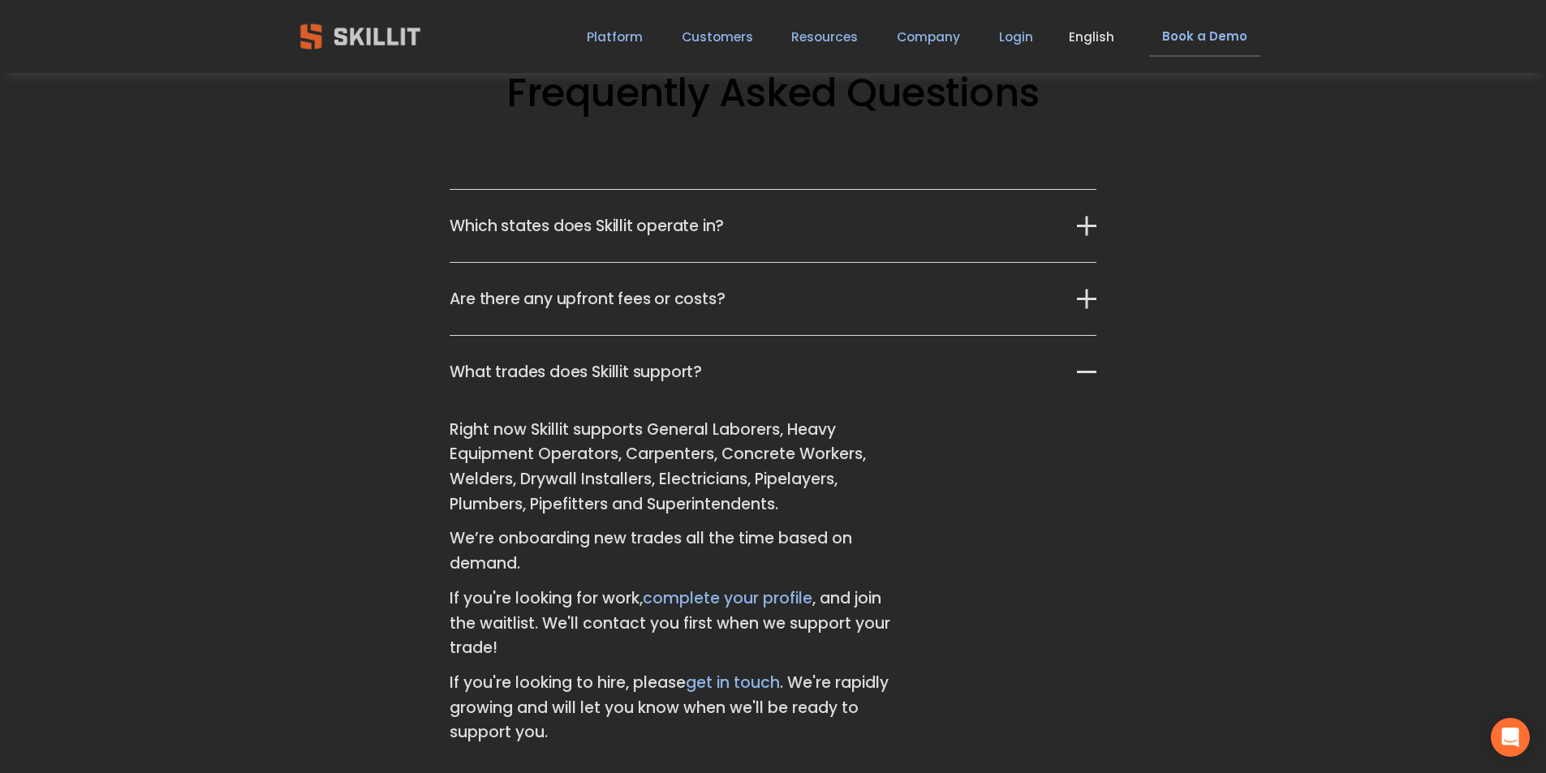
scroll to position [3822, 0]
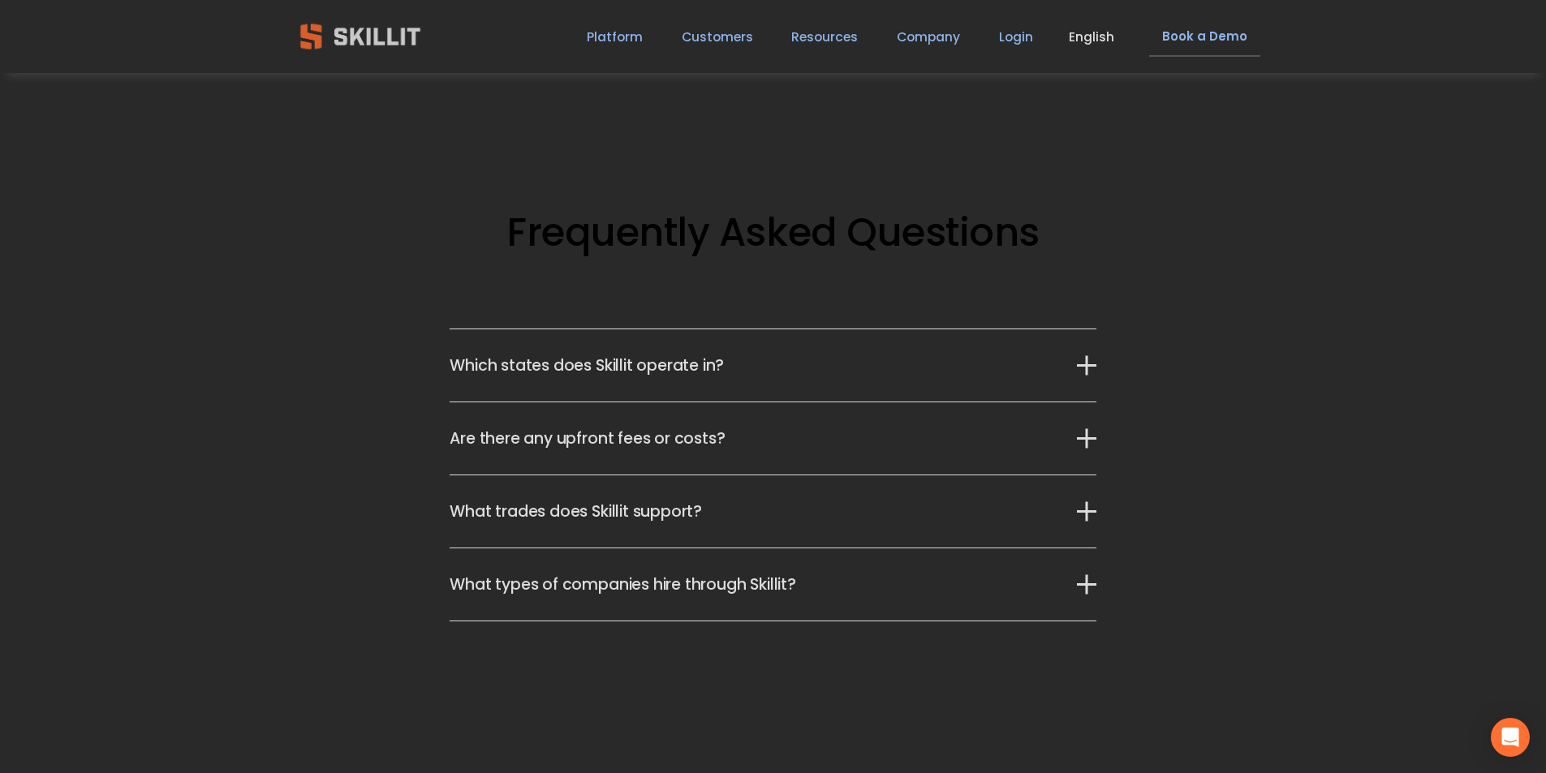
click at [855, 359] on span "Which states does Skillit operate in?" at bounding box center [763, 366] width 627 height 24
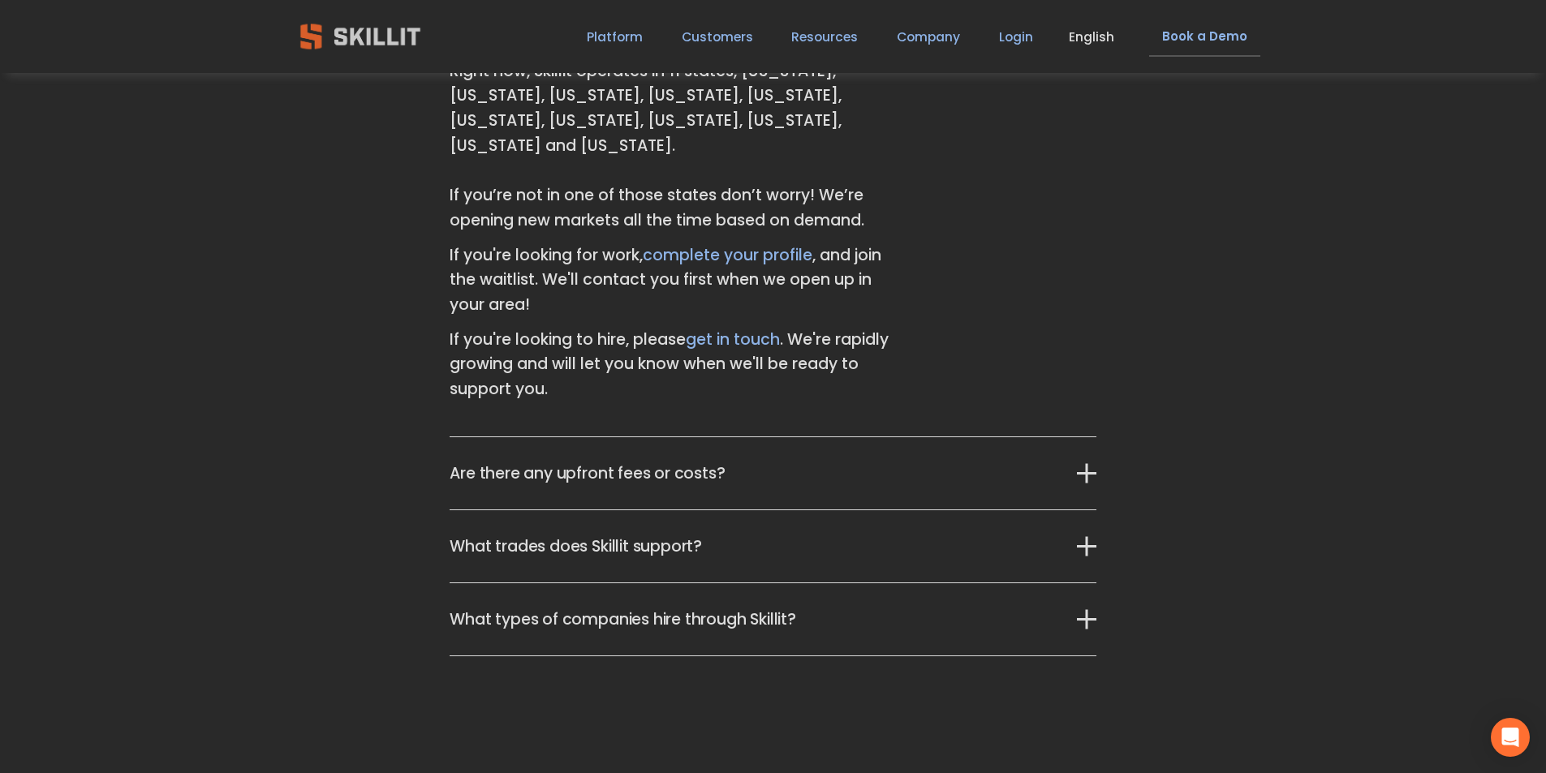
scroll to position [4464, 0]
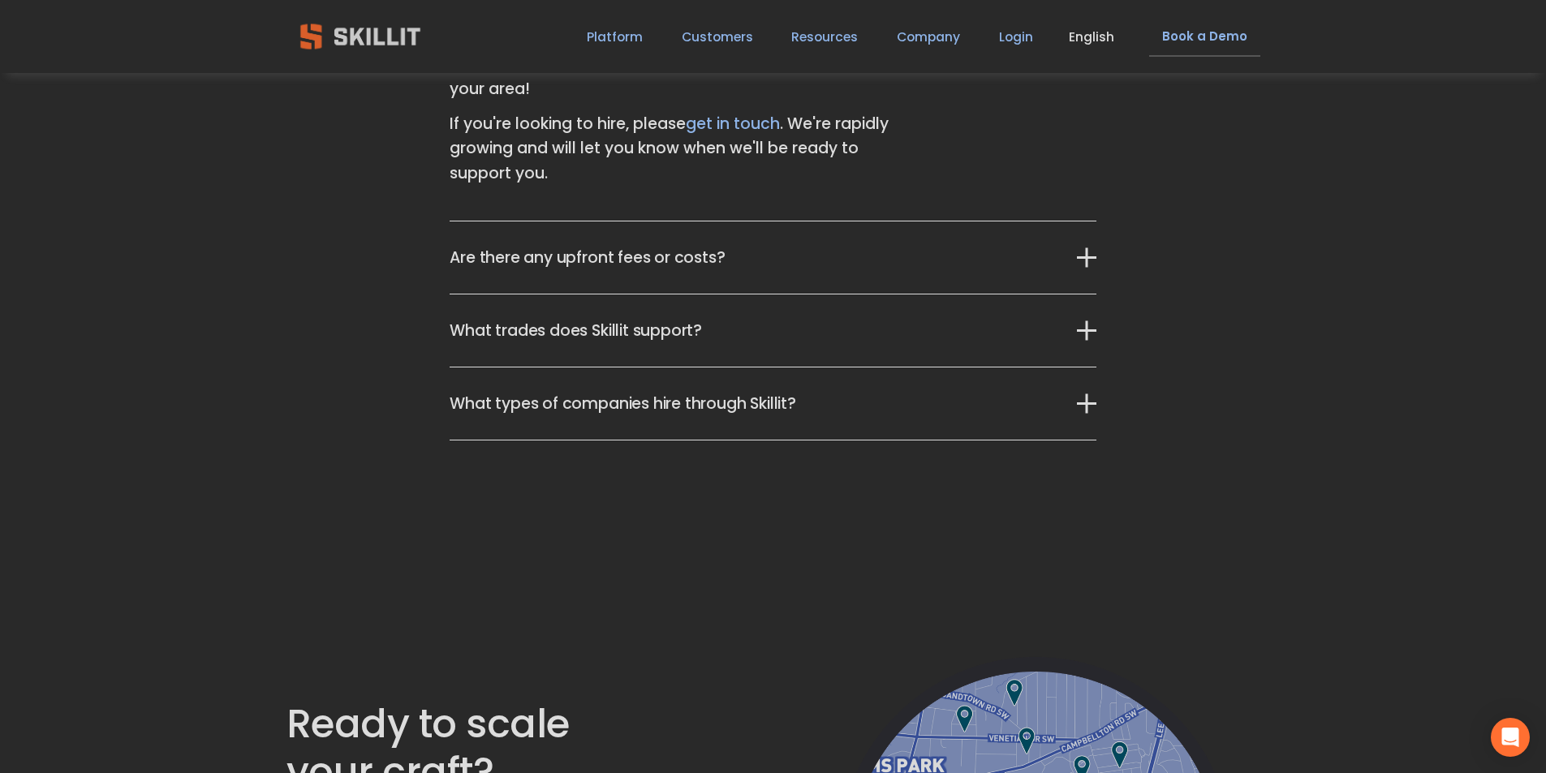
click at [779, 319] on span "What trades does Skillit support?" at bounding box center [763, 331] width 627 height 24
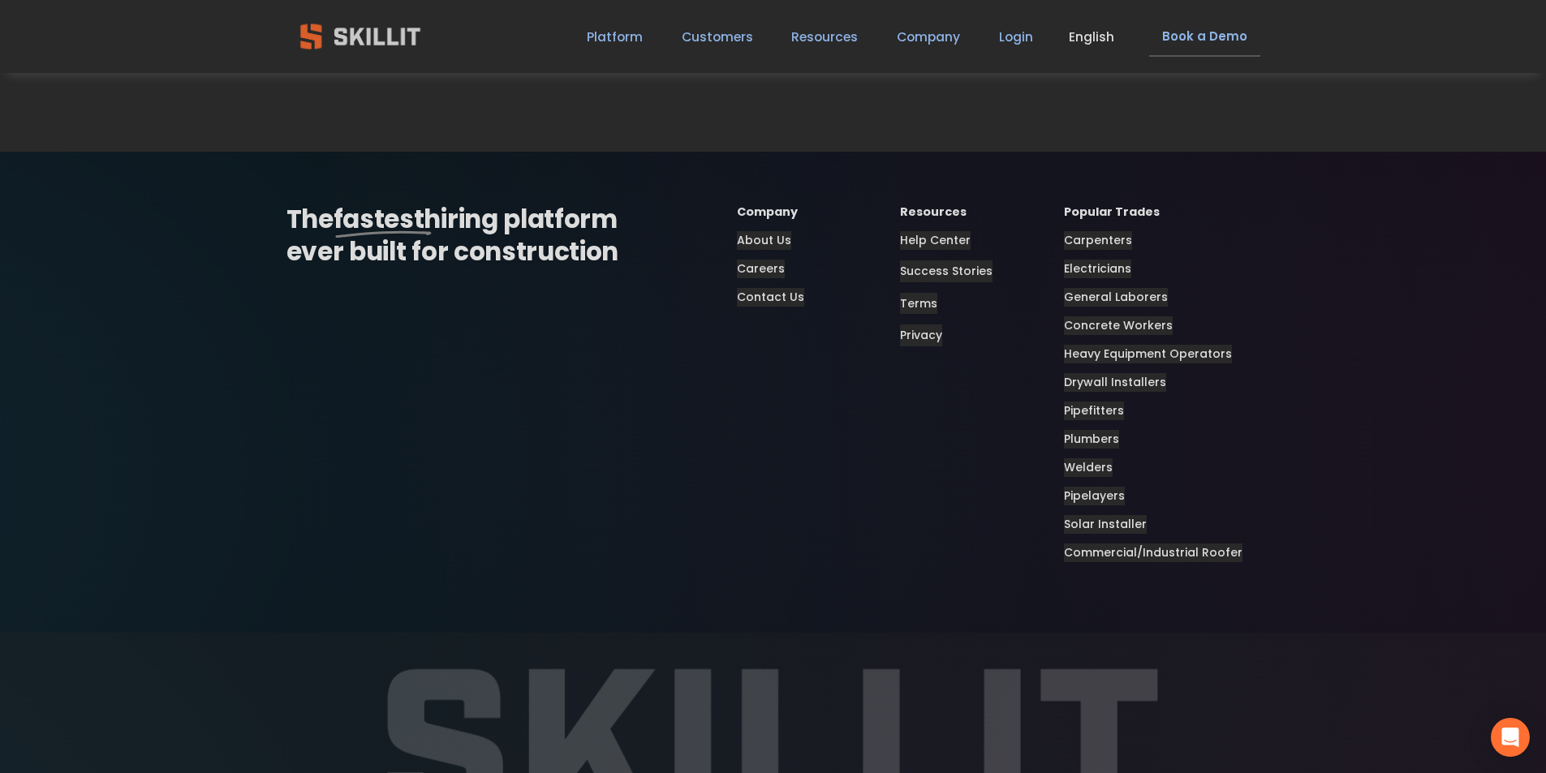
scroll to position [5519, 0]
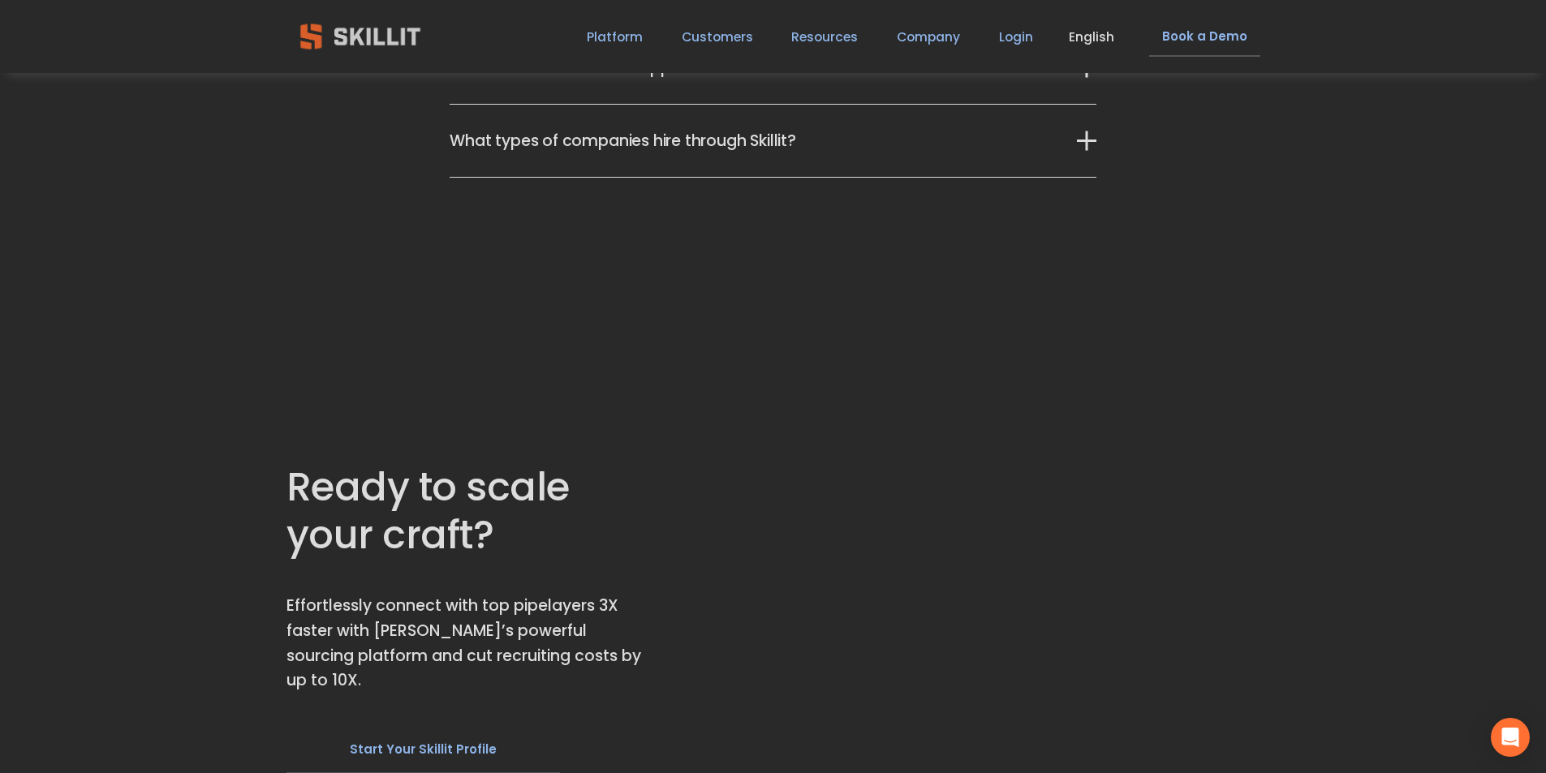
scroll to position [4065, 0]
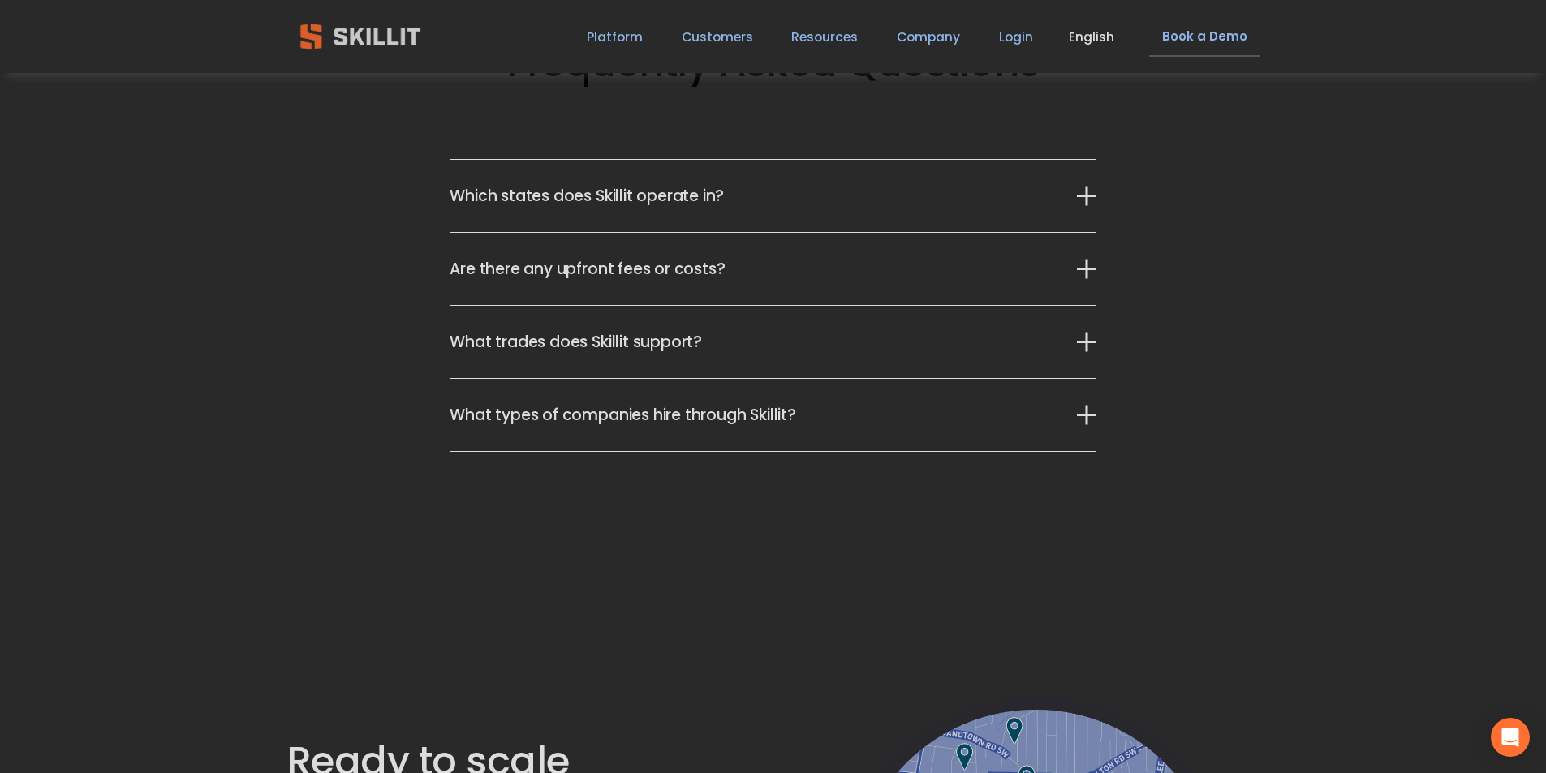
click at [658, 243] on button "Are there any upfront fees or costs?" at bounding box center [773, 269] width 646 height 72
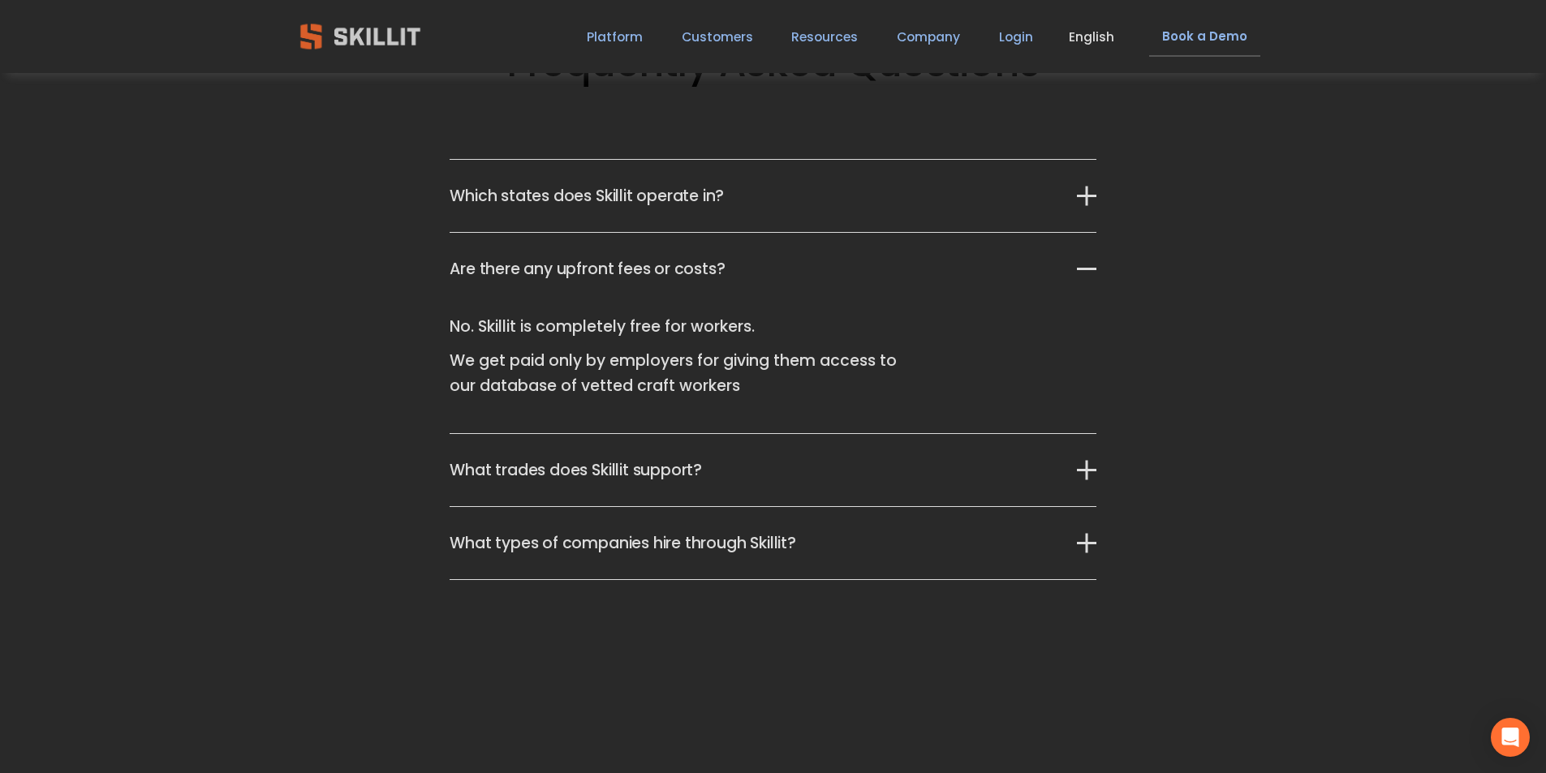
click at [695, 200] on span "Which states does Skillit operate in?" at bounding box center [763, 196] width 627 height 24
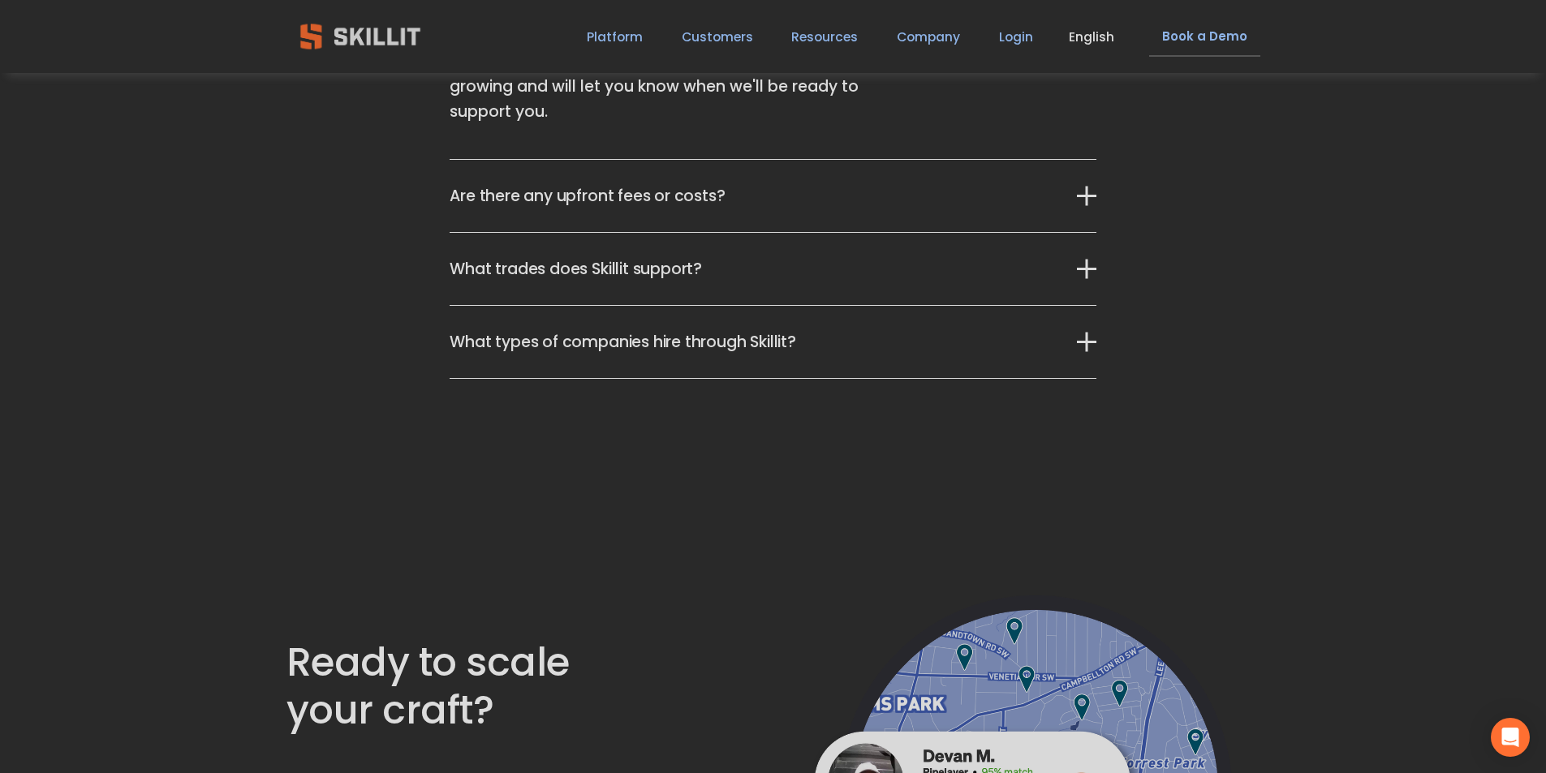
scroll to position [4552, 0]
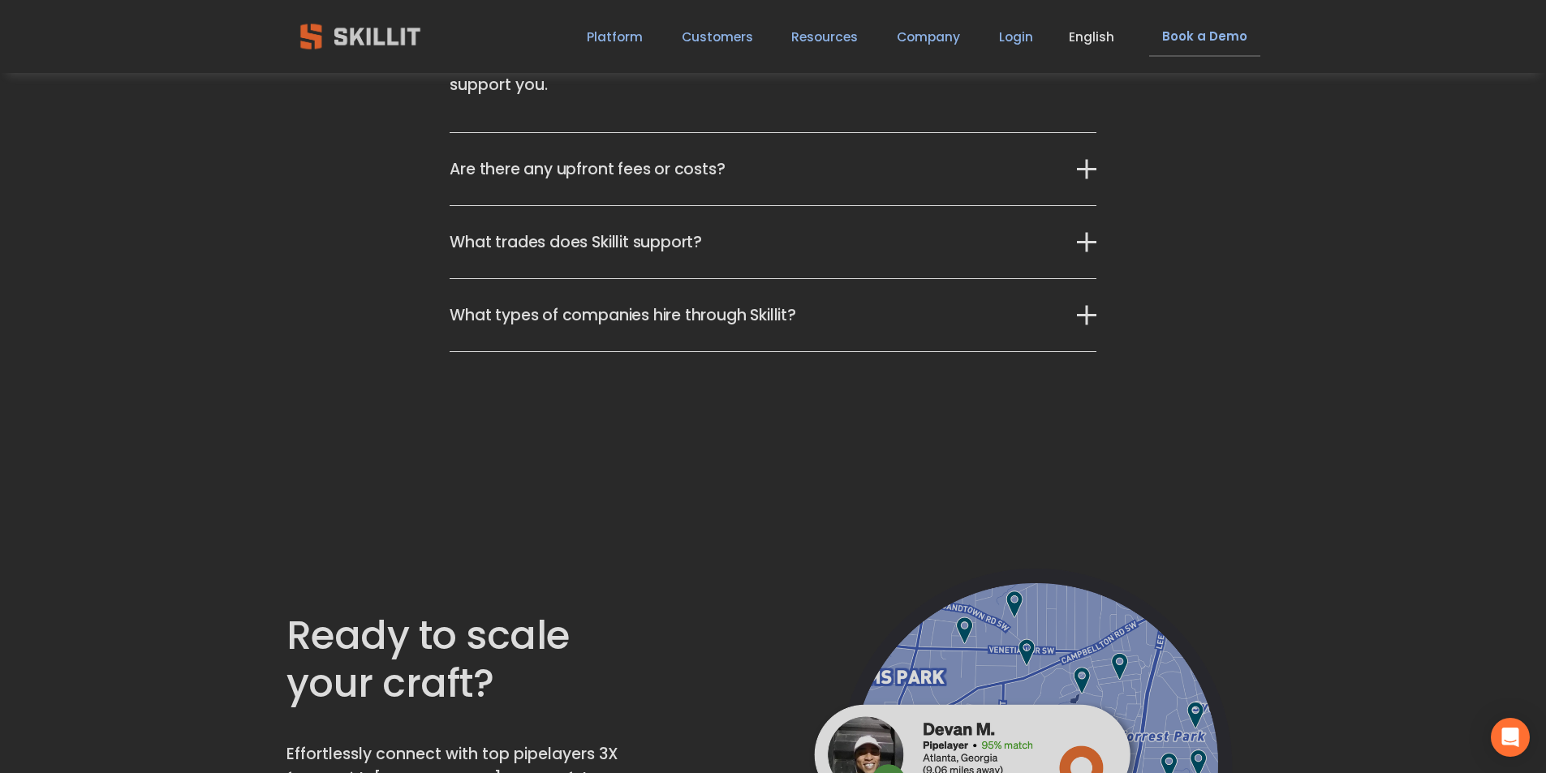
click at [720, 304] on span "What types of companies hire through Skillit?" at bounding box center [763, 316] width 627 height 24
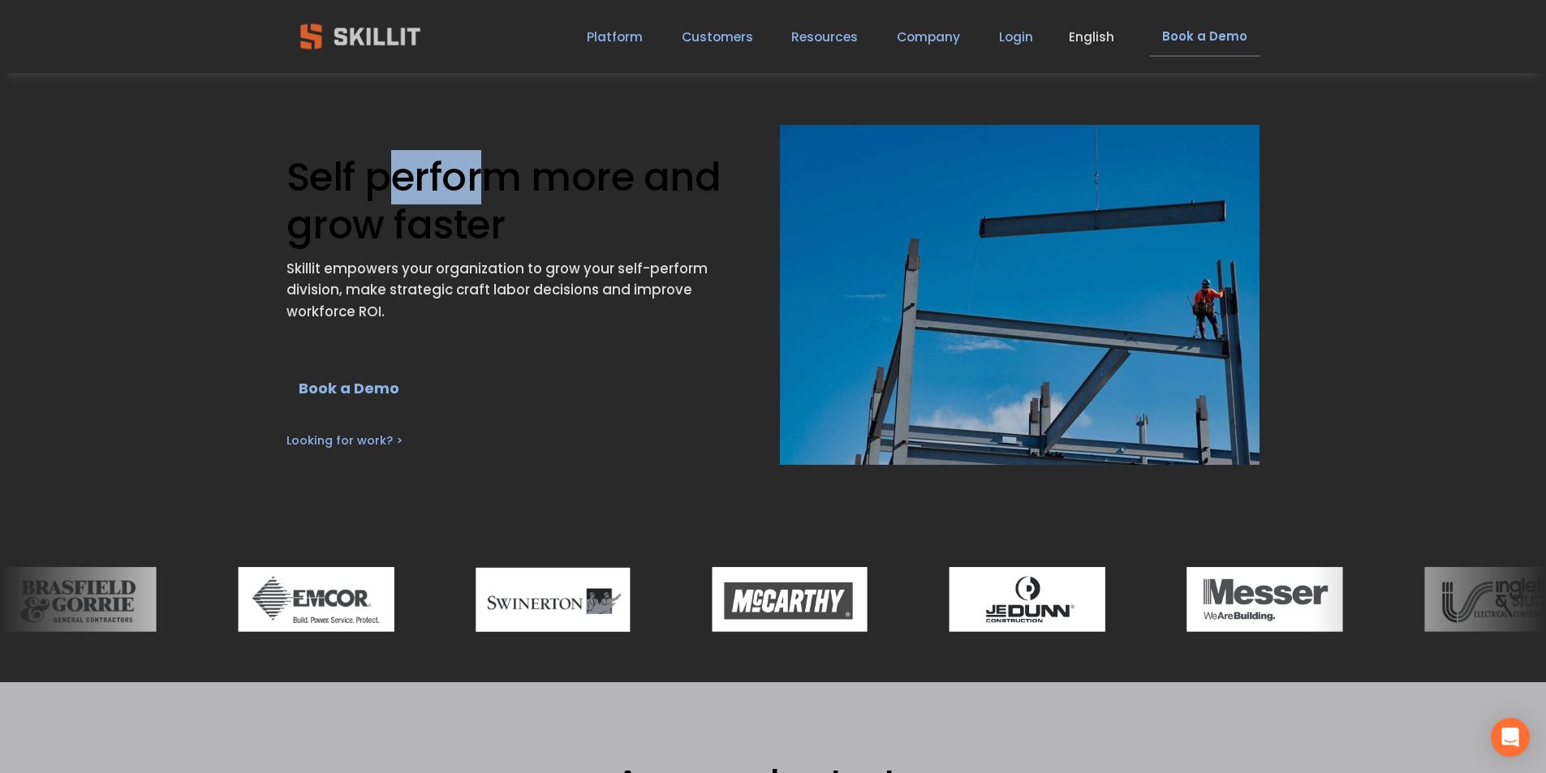
drag, startPoint x: 399, startPoint y: 191, endPoint x: 488, endPoint y: 192, distance: 88.5
click at [487, 192] on span "Self perform more and grow faster" at bounding box center [509, 201] width 444 height 102
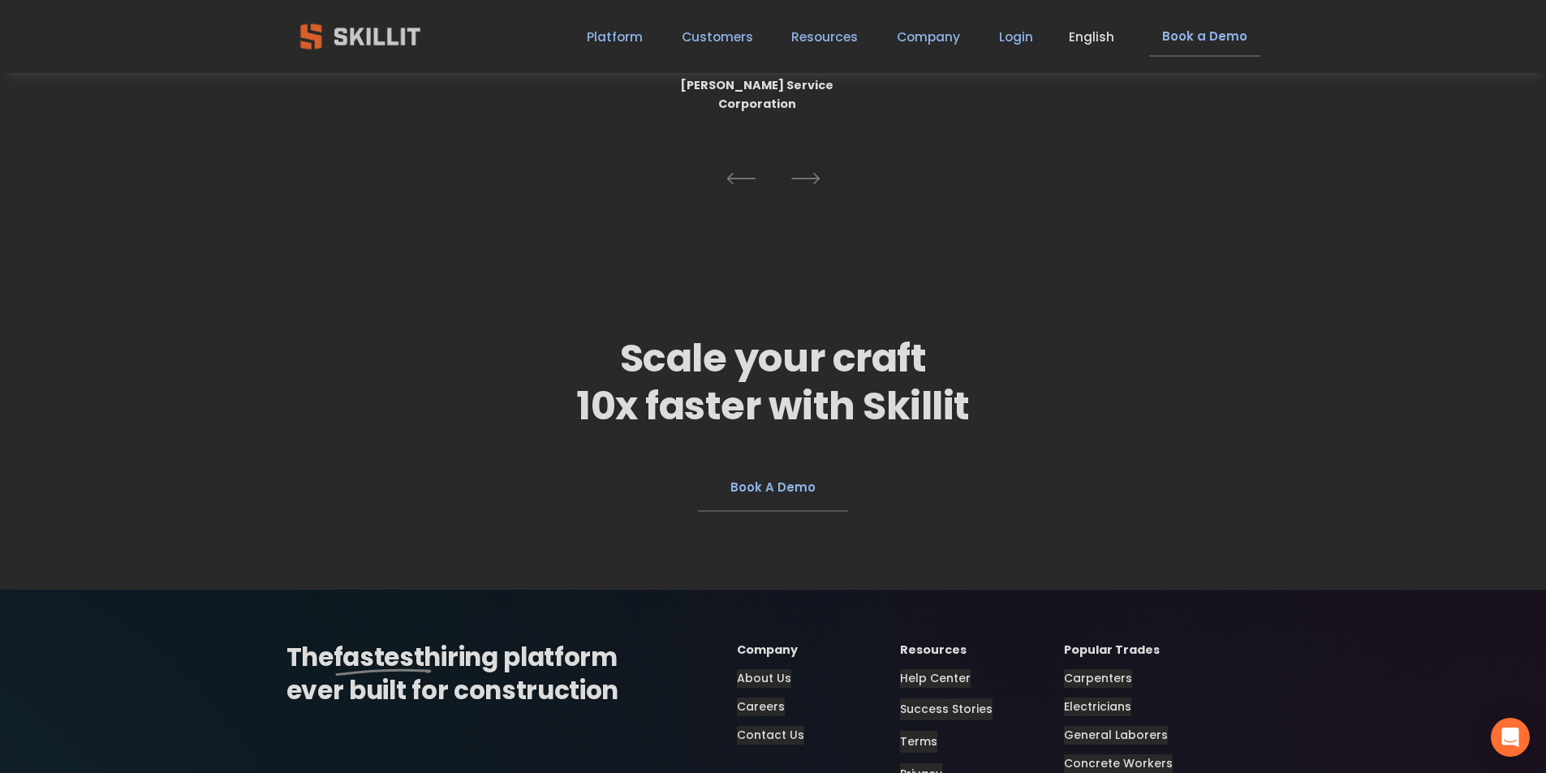
scroll to position [3732, 0]
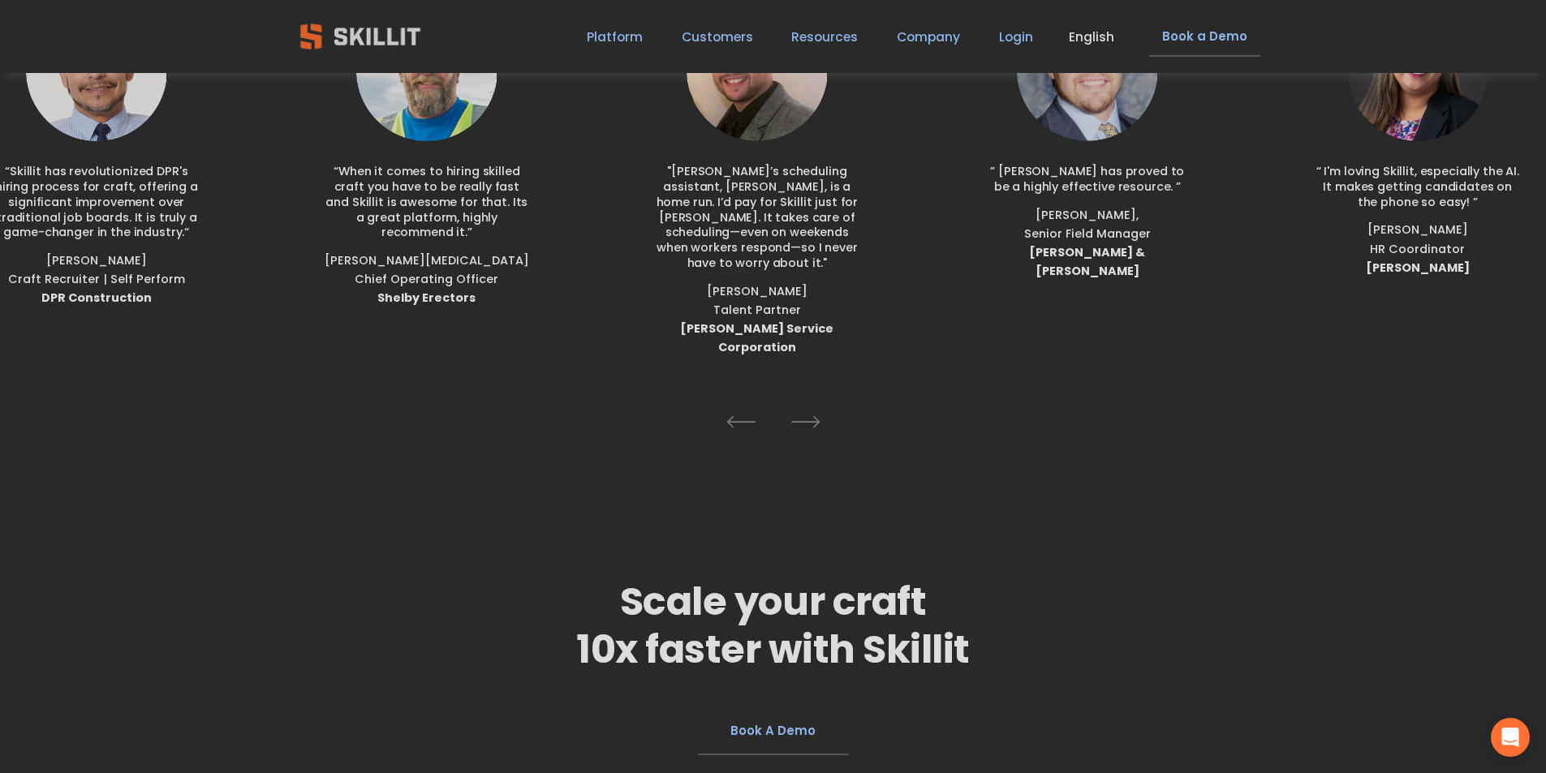
click at [813, 407] on icon "\a \a \a Next\a \a" at bounding box center [805, 421] width 29 height 29
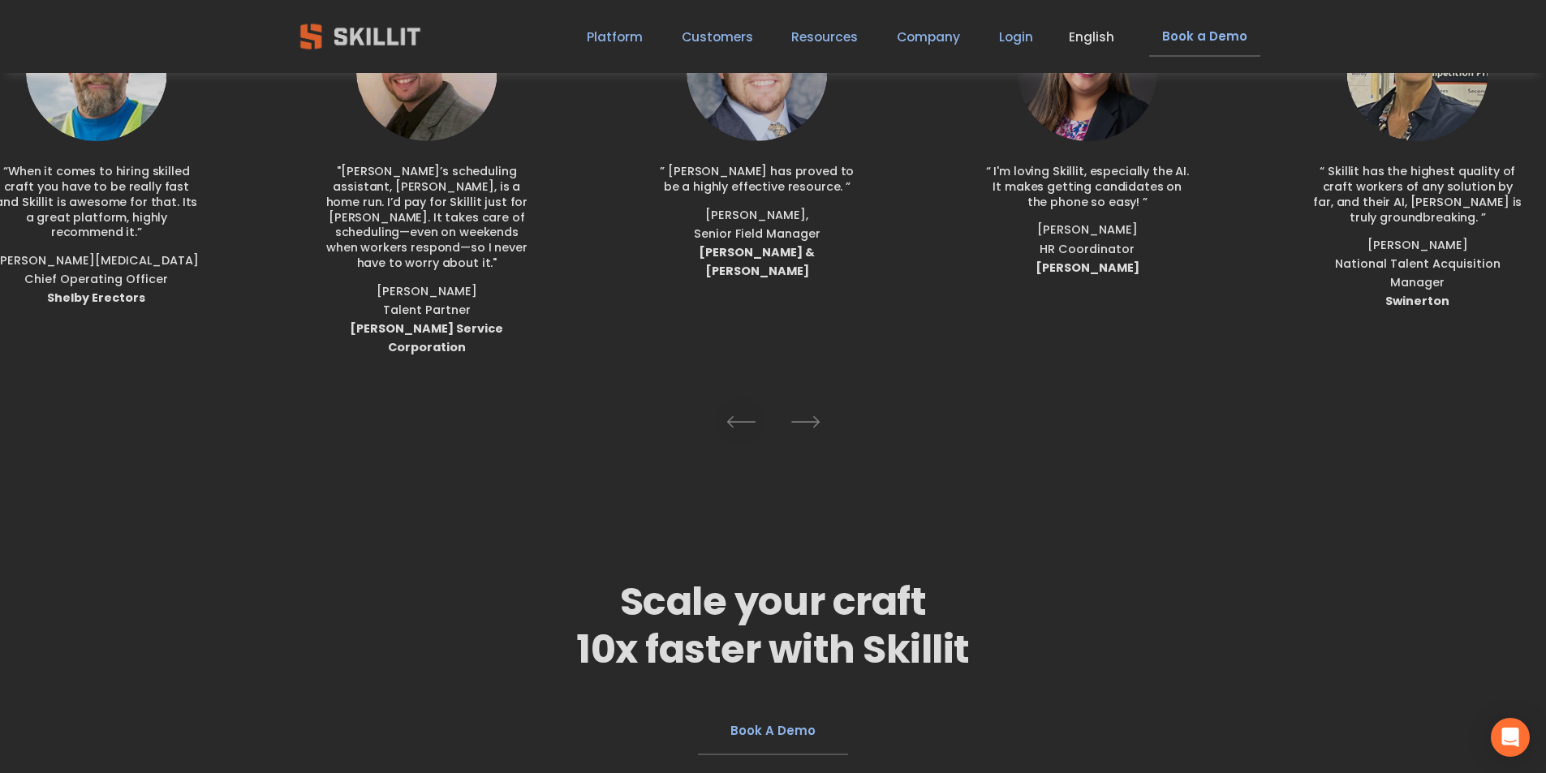
click at [816, 407] on icon "\a \a \a Next\a \a" at bounding box center [805, 421] width 29 height 29
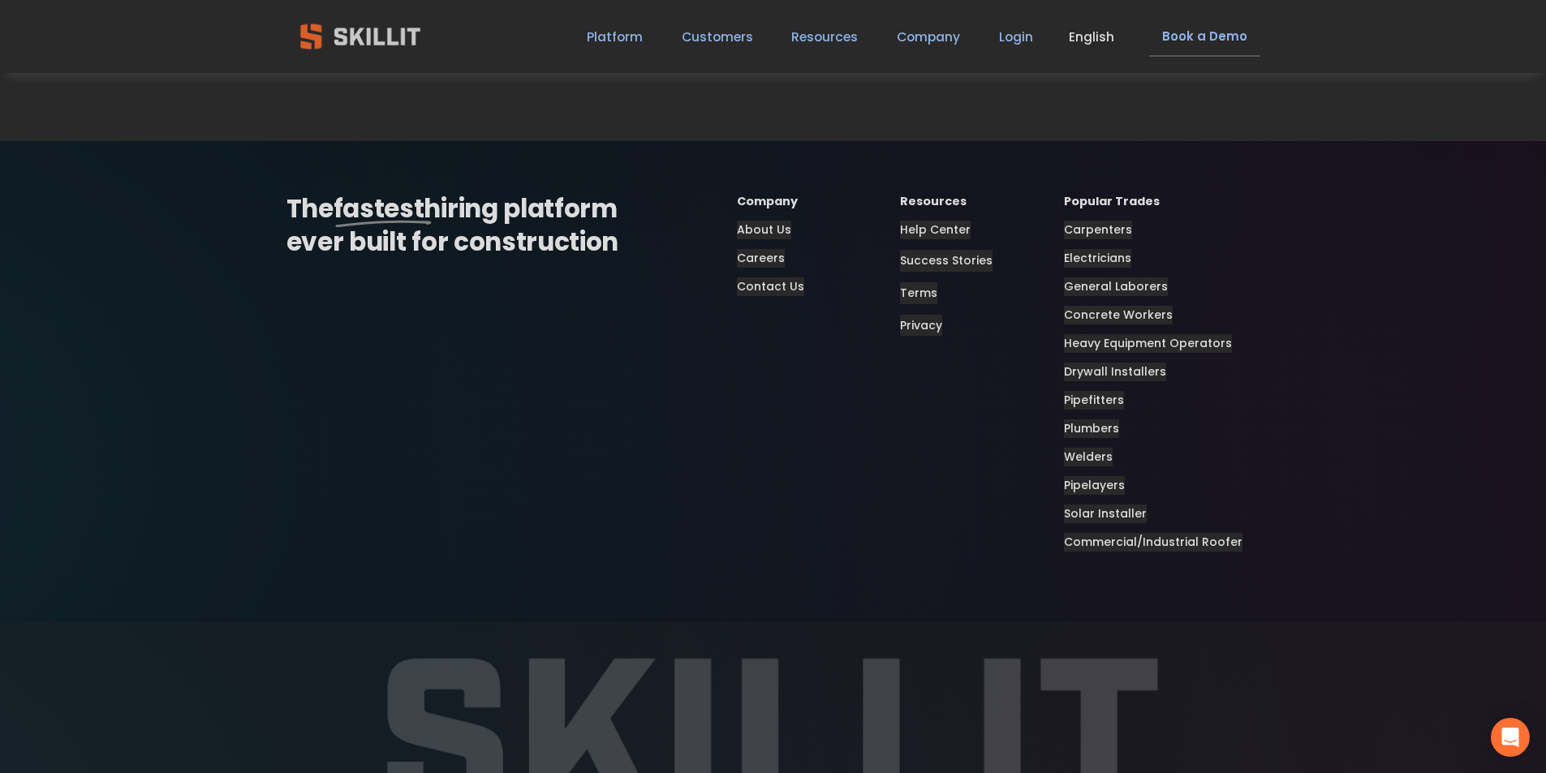
scroll to position [4544, 0]
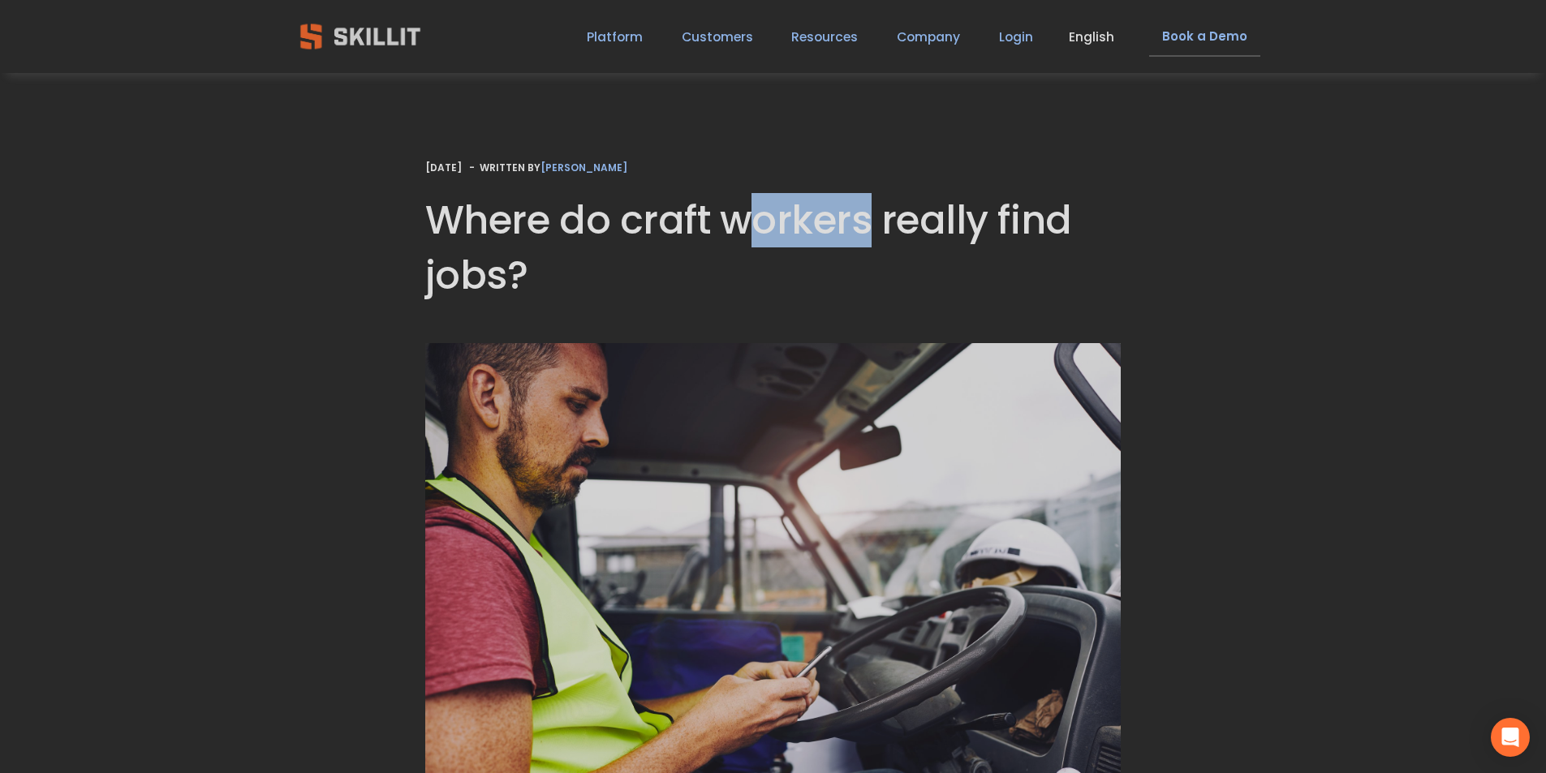
drag, startPoint x: 757, startPoint y: 217, endPoint x: 872, endPoint y: 227, distance: 114.9
click at [872, 227] on h1 "Where do craft workers really find jobs?" at bounding box center [773, 247] width 696 height 109
click at [466, 302] on h1 "Where do craft workers really find jobs?" at bounding box center [773, 247] width 696 height 109
click at [482, 205] on h1 "Where do craft workers really find jobs?" at bounding box center [773, 247] width 696 height 109
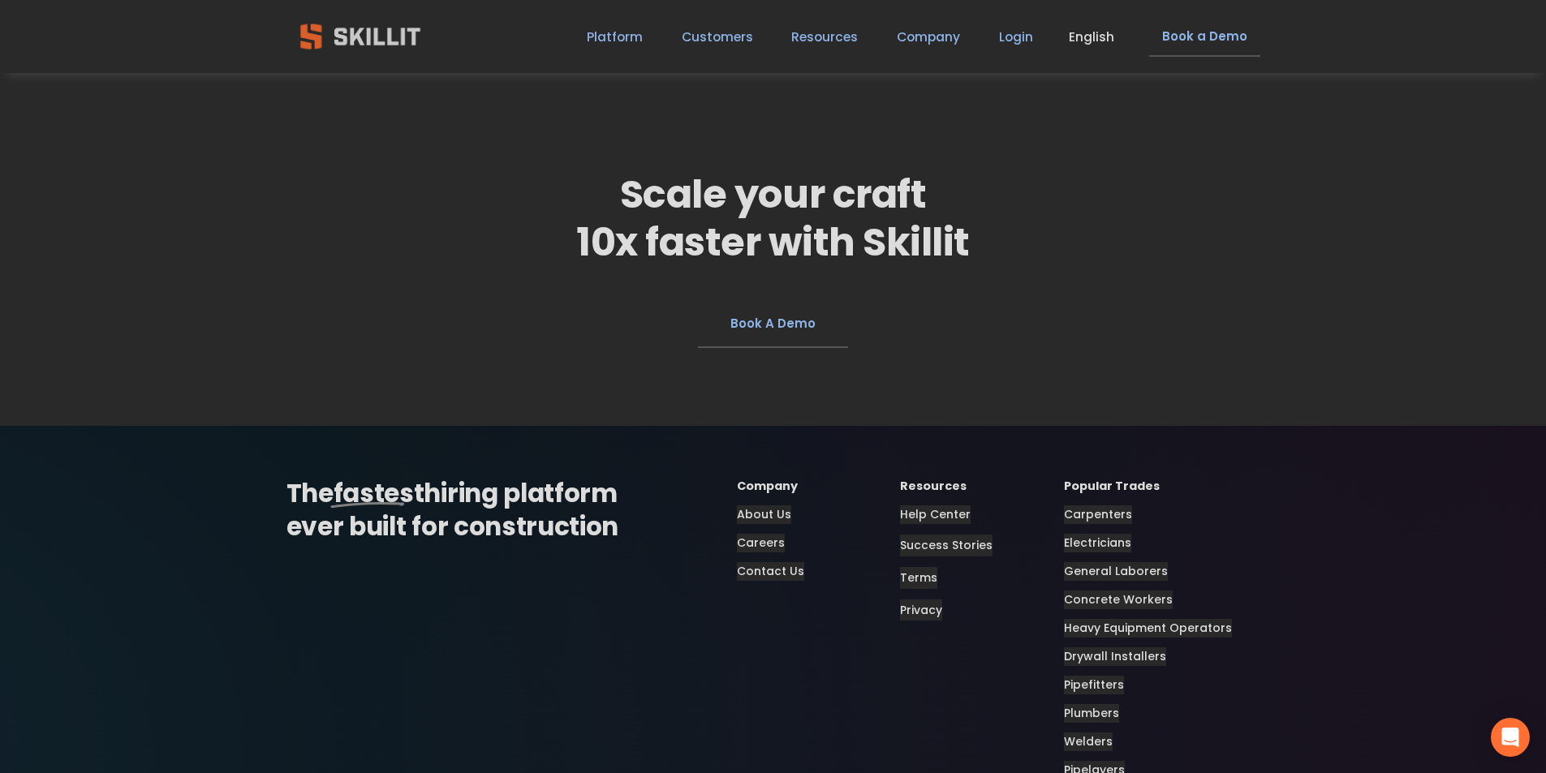
scroll to position [4544, 0]
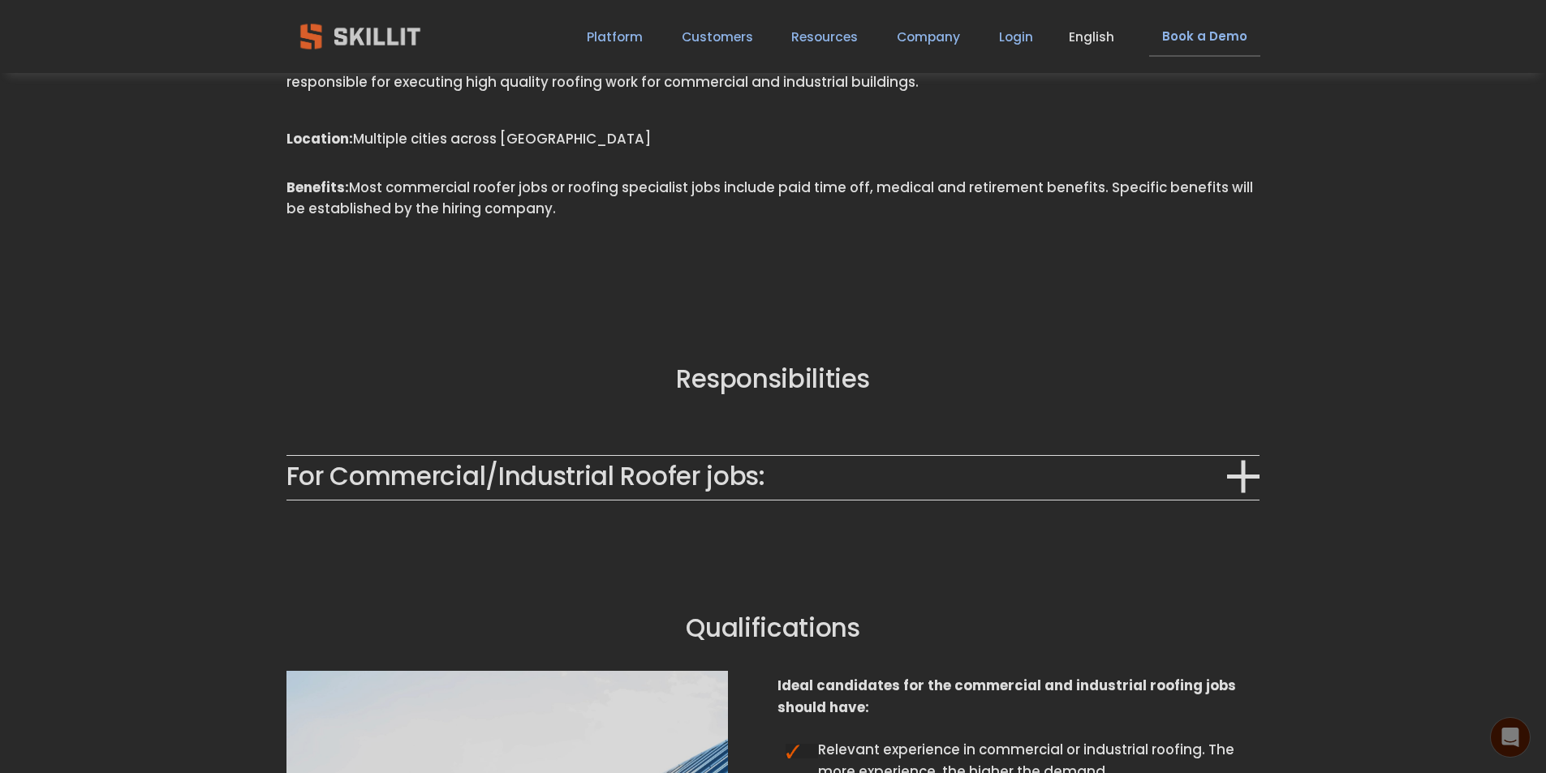
scroll to position [1136, 0]
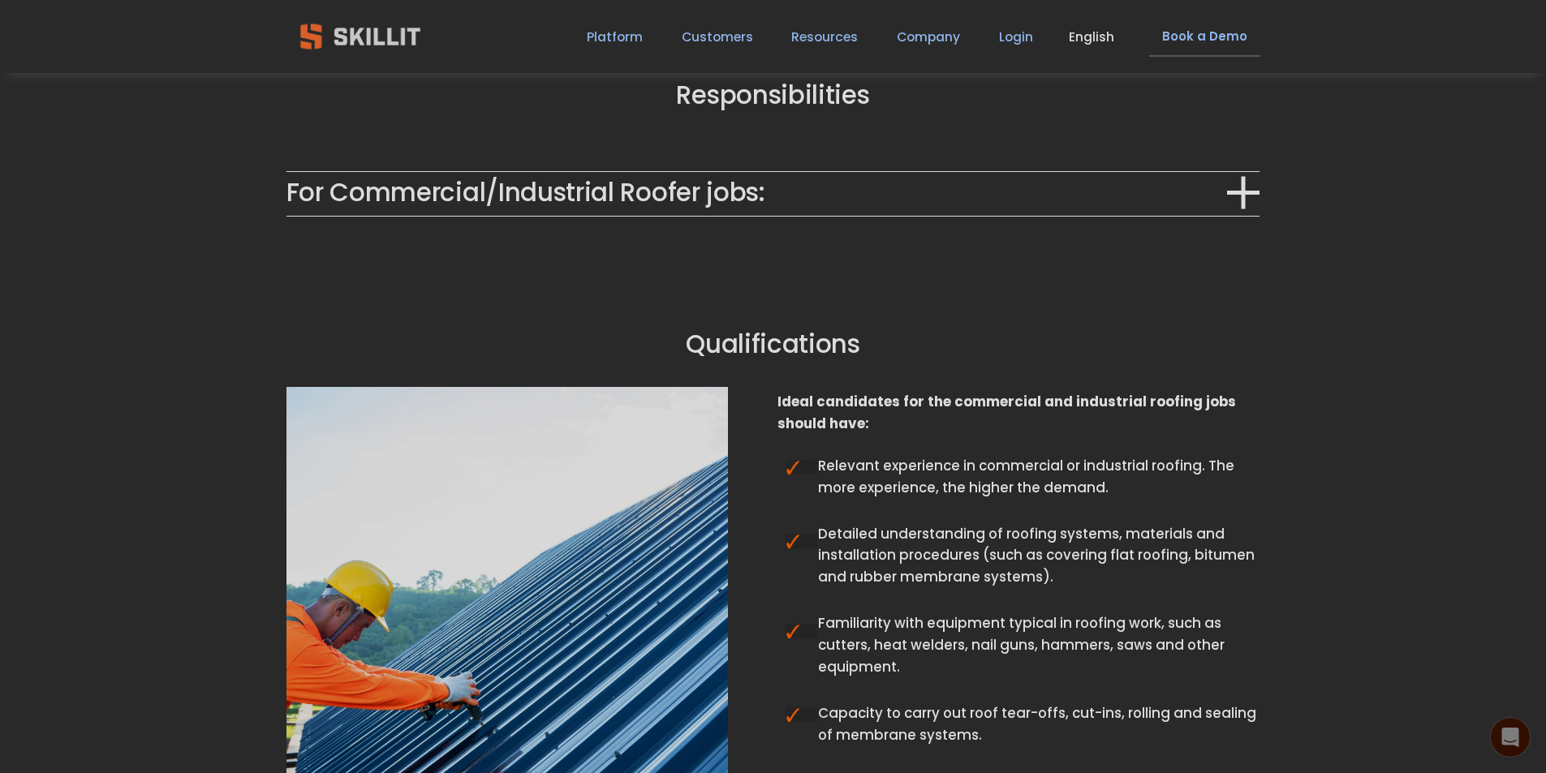
click at [774, 182] on span "For Commercial/Industrial Roofer jobs:" at bounding box center [757, 193] width 941 height 38
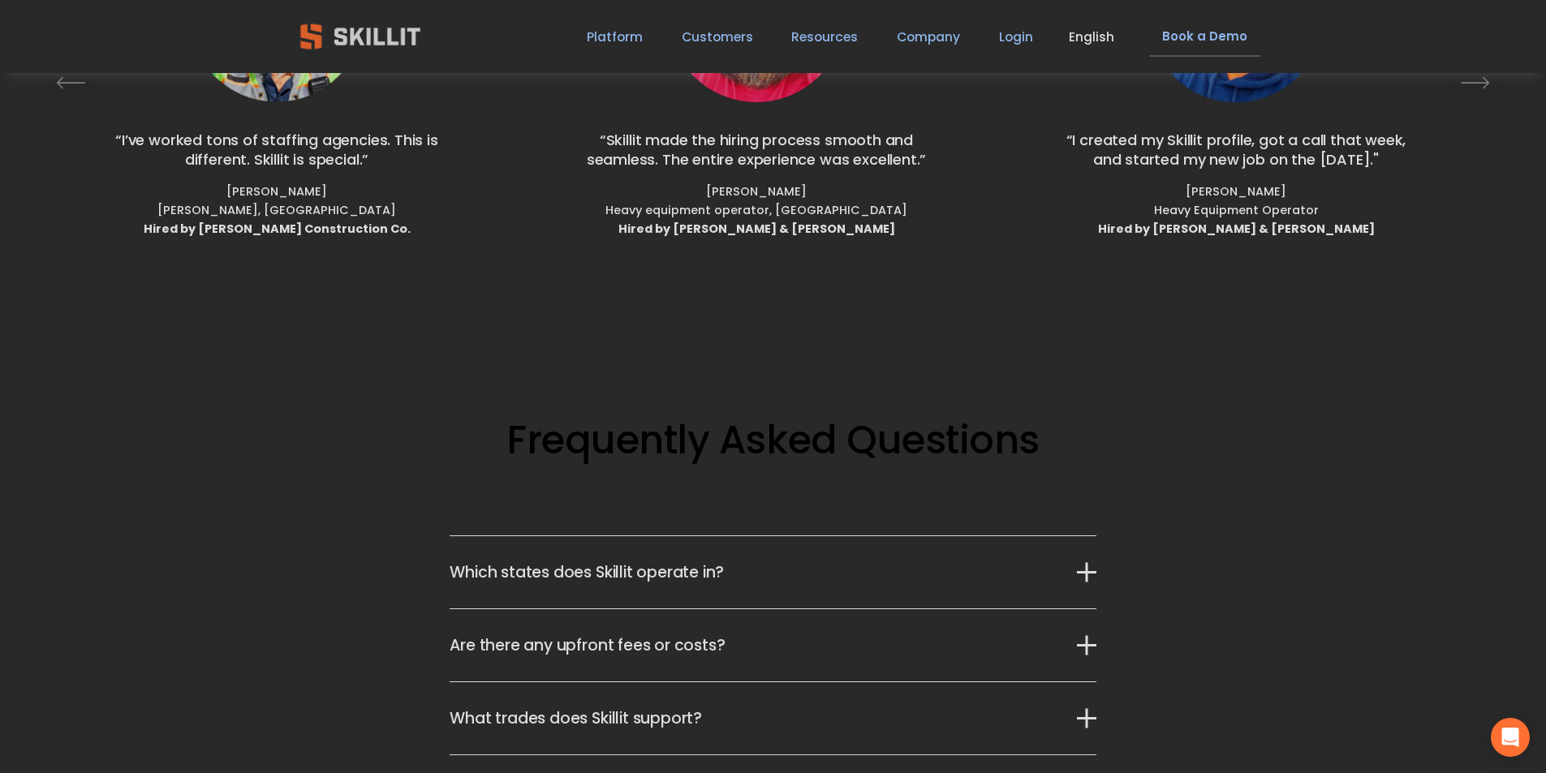
scroll to position [4546, 0]
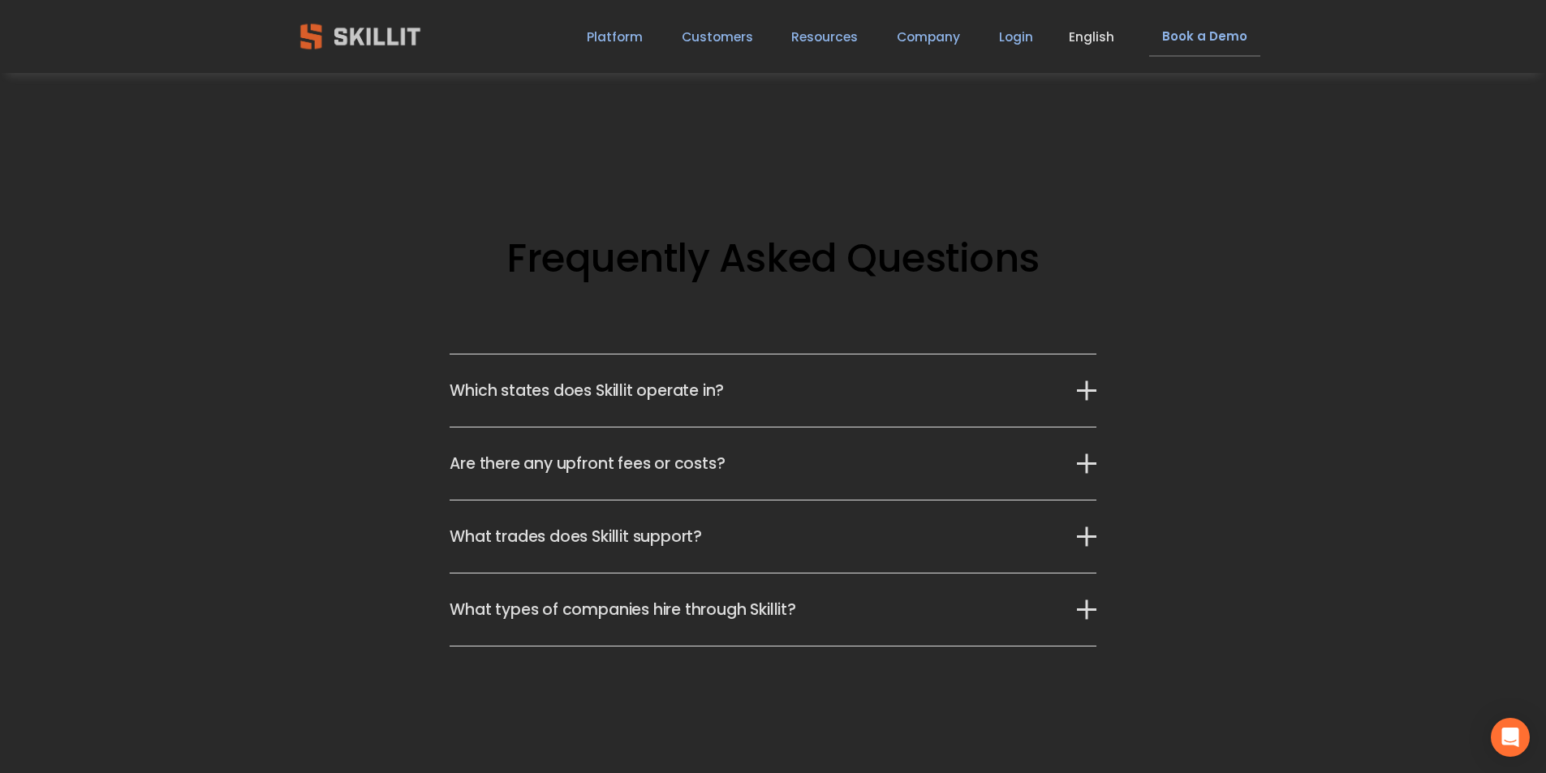
click at [895, 415] on button "Which states does Skillit operate in?" at bounding box center [773, 391] width 646 height 72
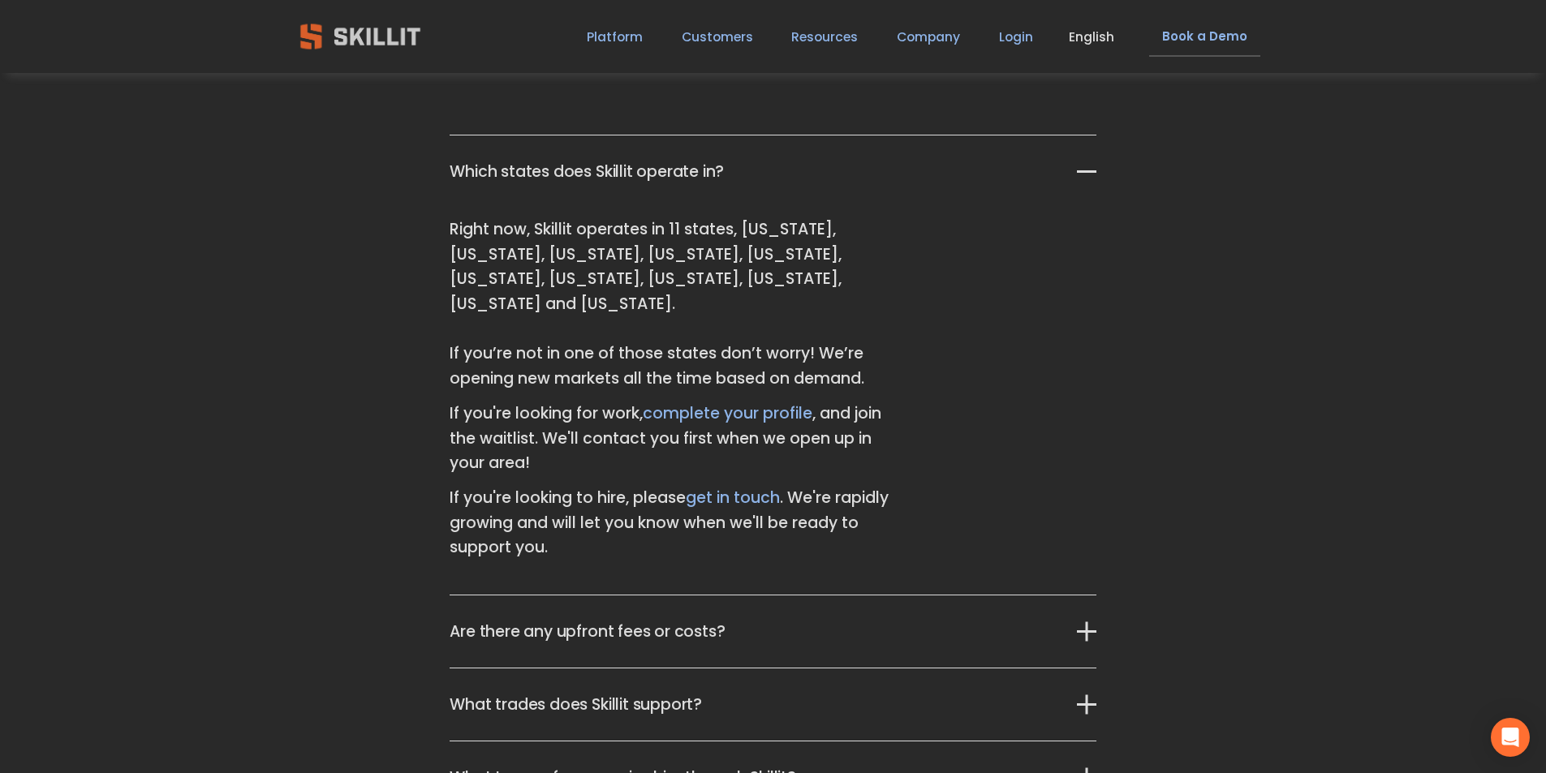
scroll to position [5114, 0]
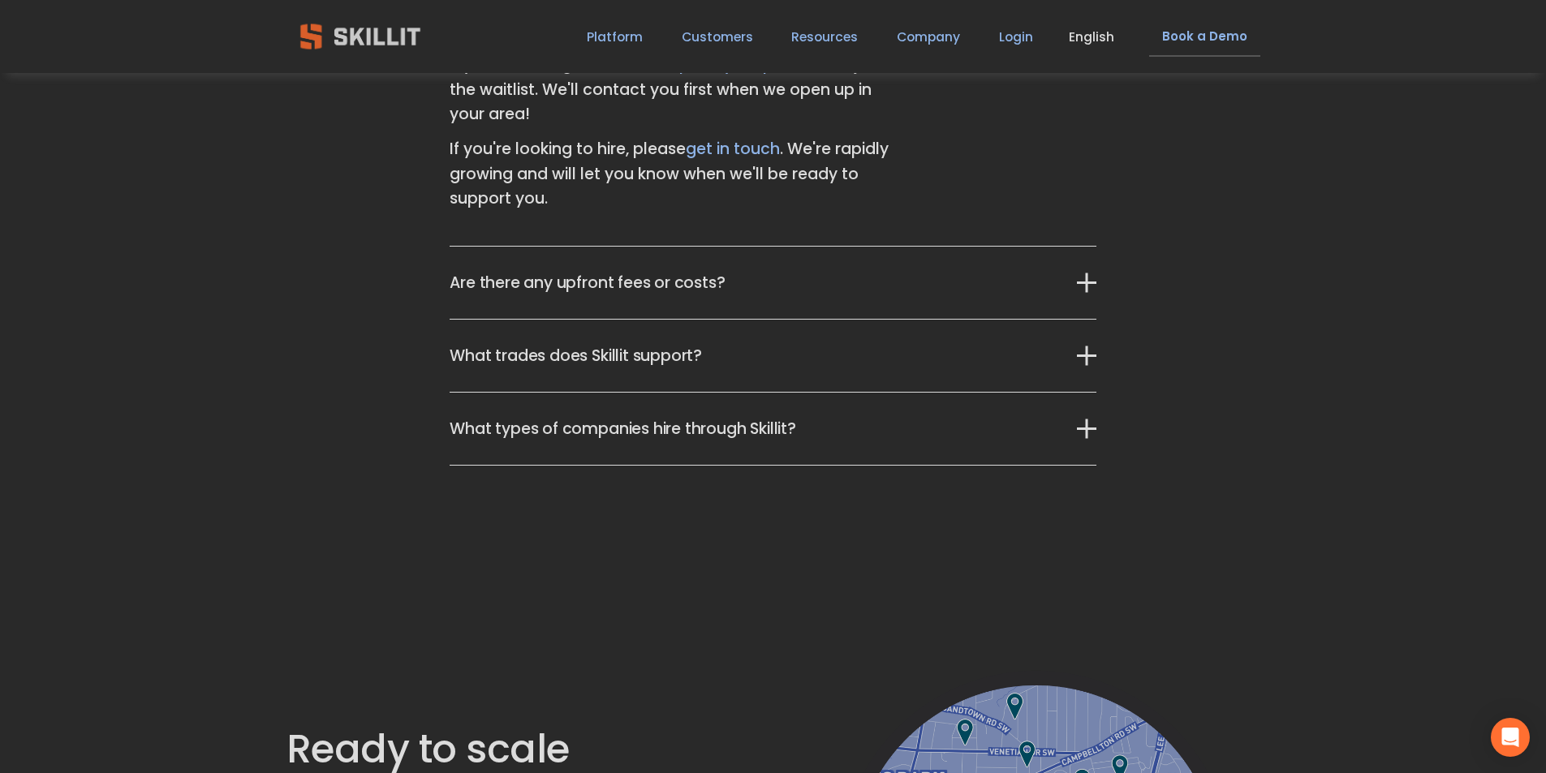
click at [782, 417] on span "What types of companies hire through Skillit?" at bounding box center [763, 429] width 627 height 24
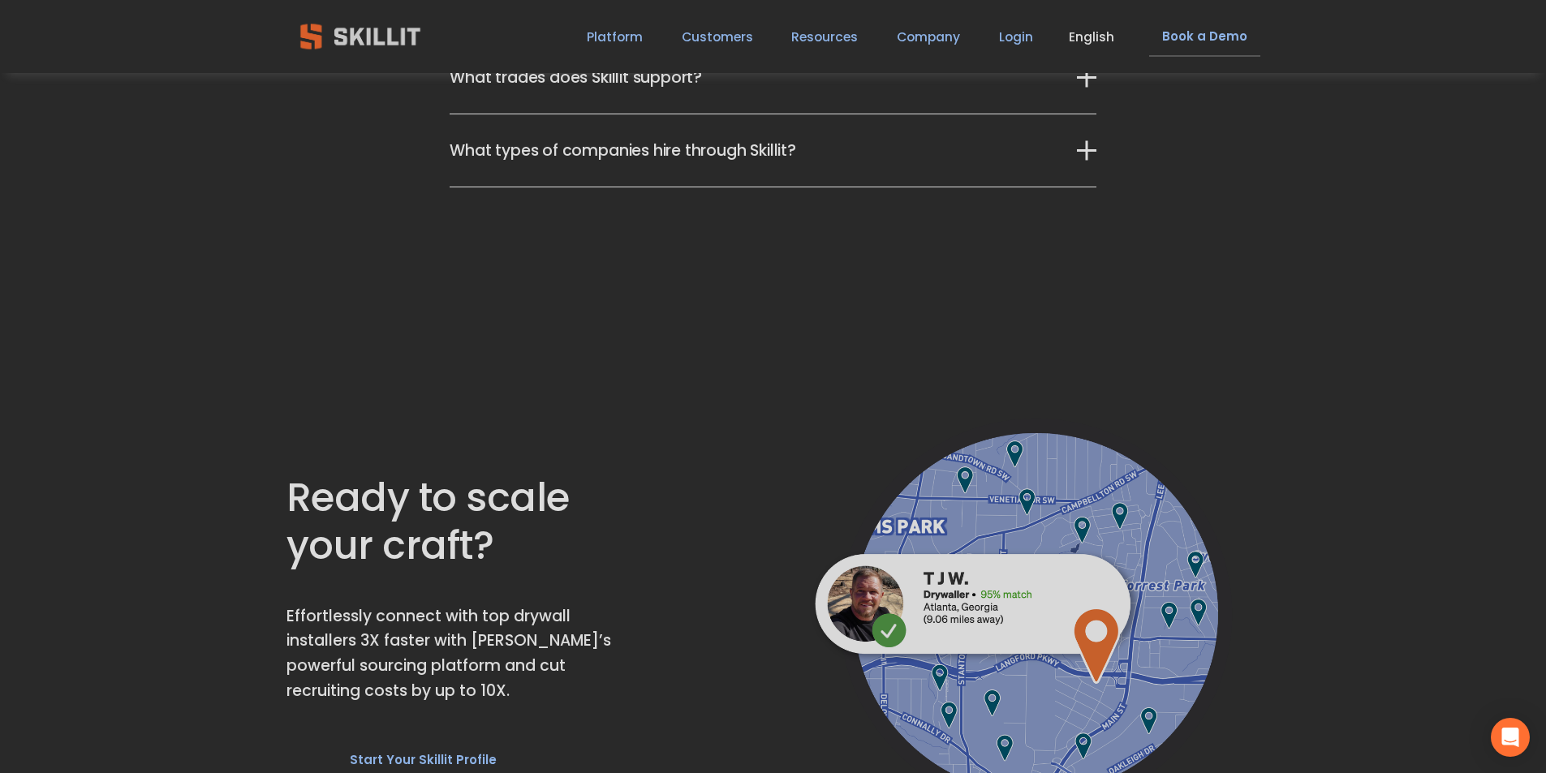
scroll to position [4951, 0]
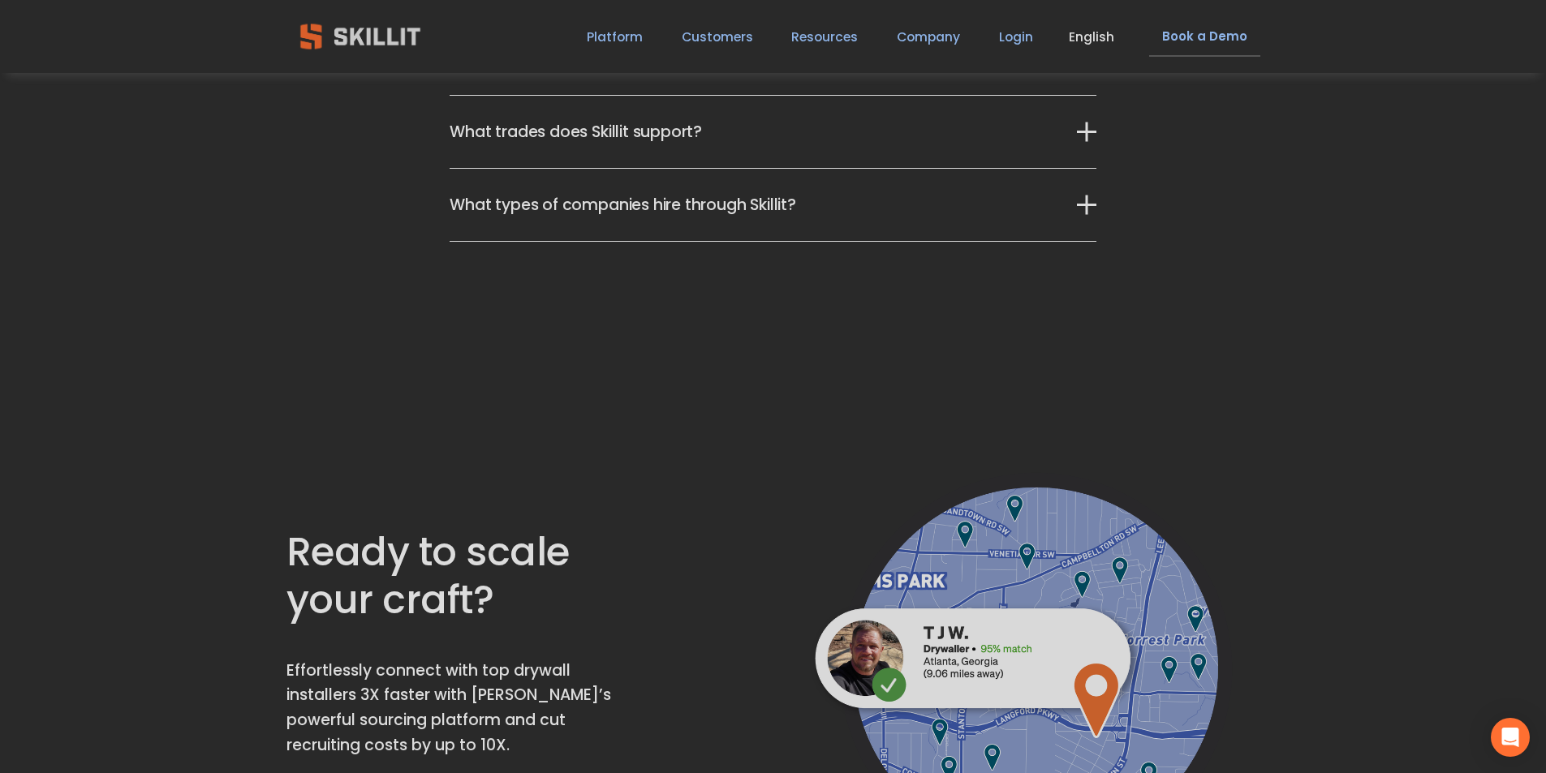
click at [870, 230] on button "What types of companies hire through Skillit?" at bounding box center [773, 205] width 646 height 72
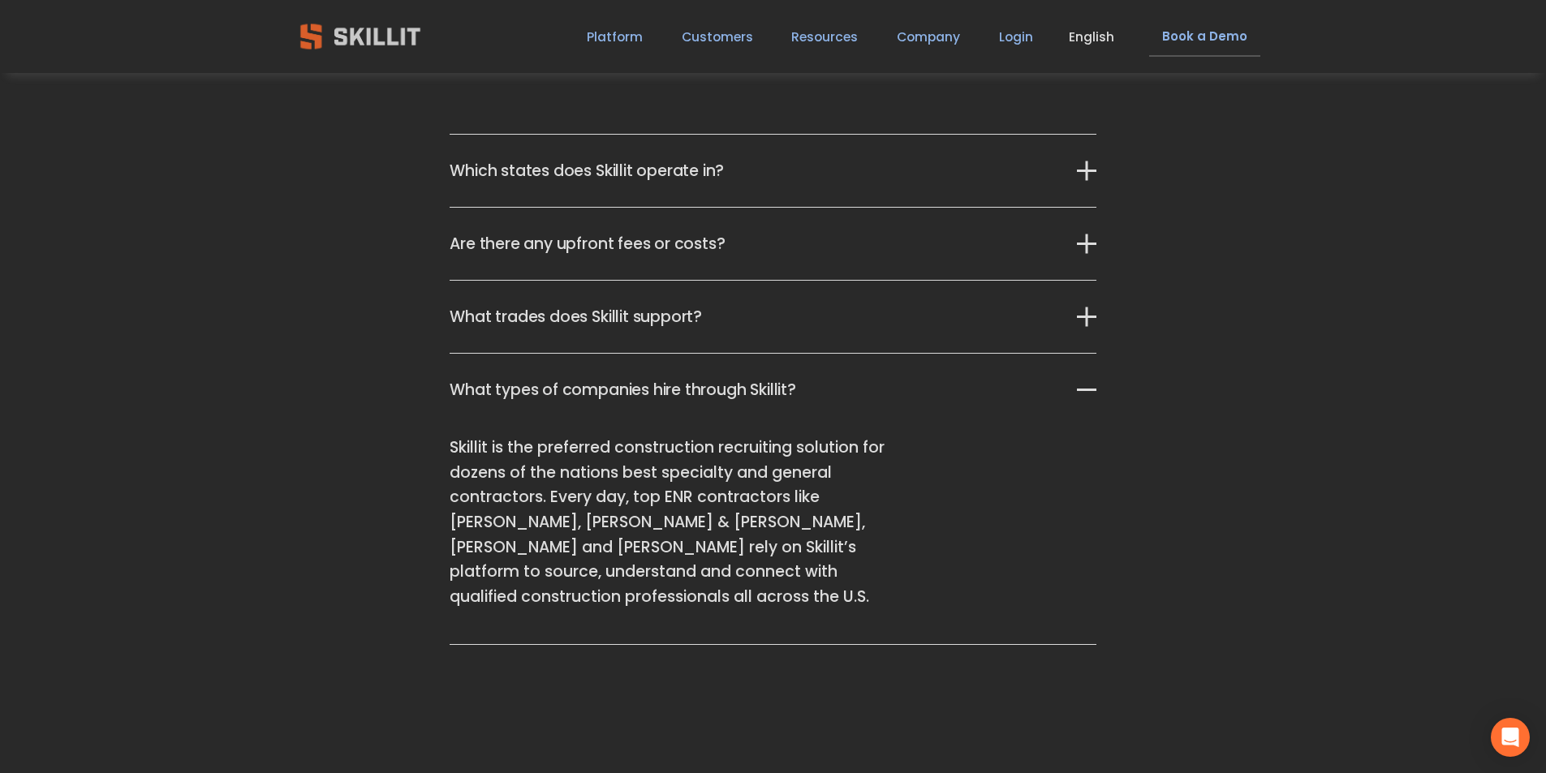
scroll to position [4707, 0]
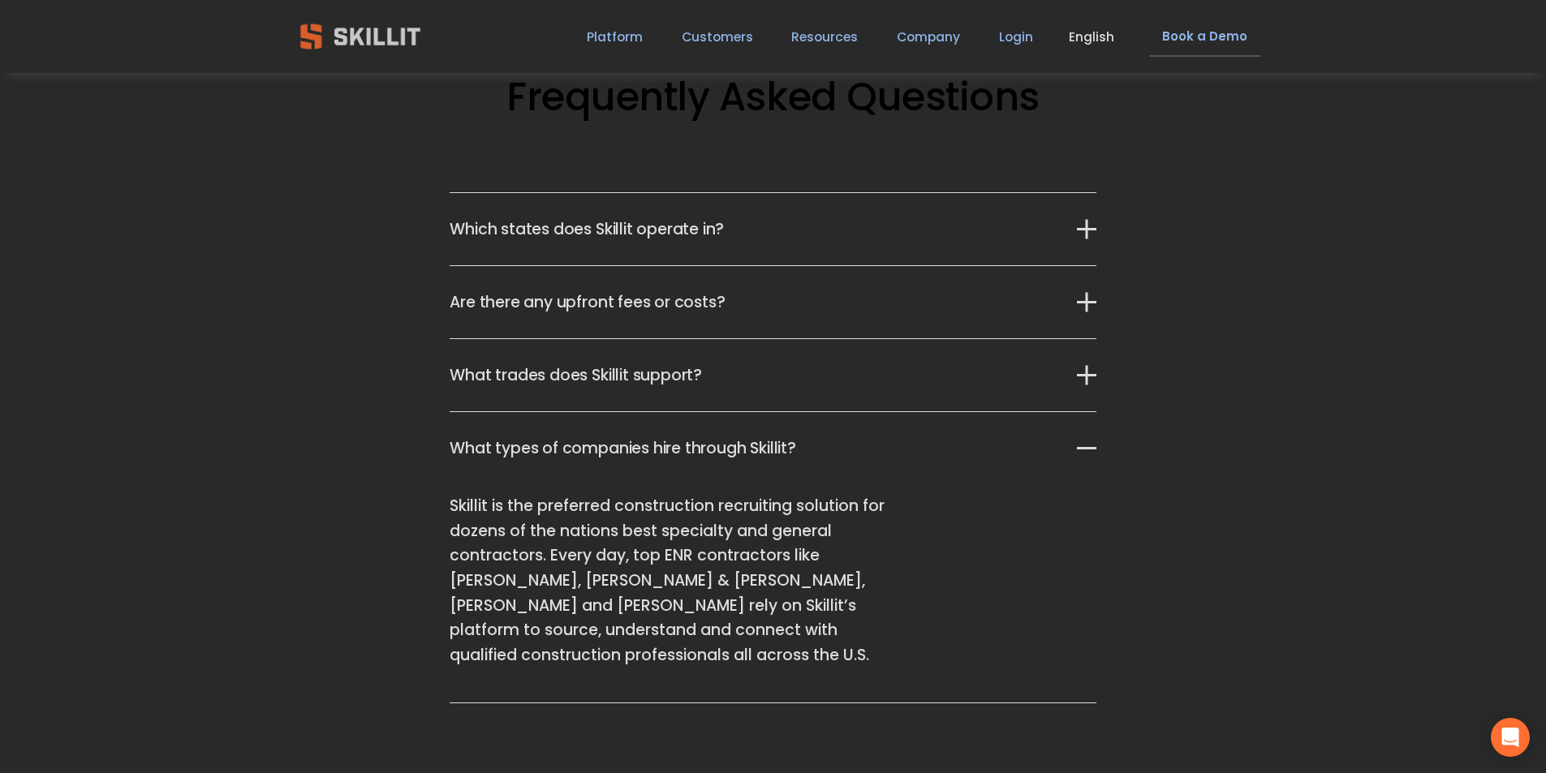
click at [799, 251] on button "Which states does Skillit operate in?" at bounding box center [773, 229] width 646 height 72
